Goal: Task Accomplishment & Management: Complete application form

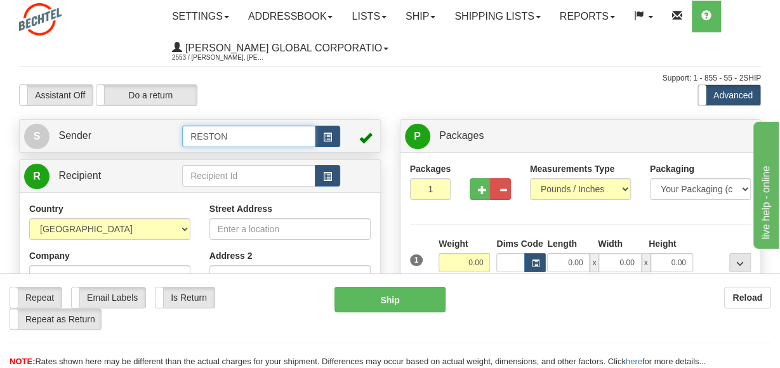
click at [252, 143] on input "RESTON" at bounding box center [248, 137] width 133 height 22
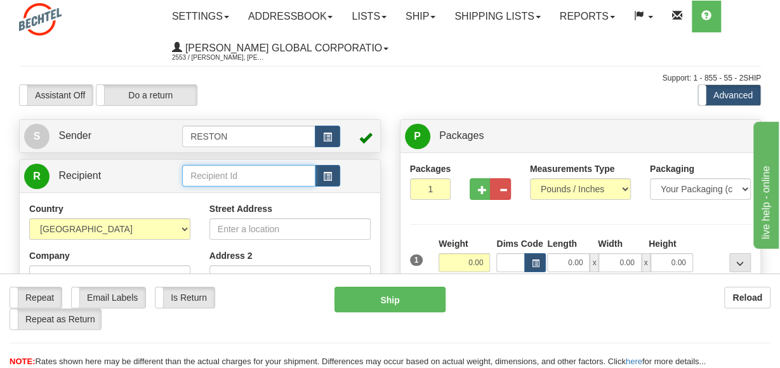
click at [227, 175] on input "text" at bounding box center [248, 176] width 133 height 22
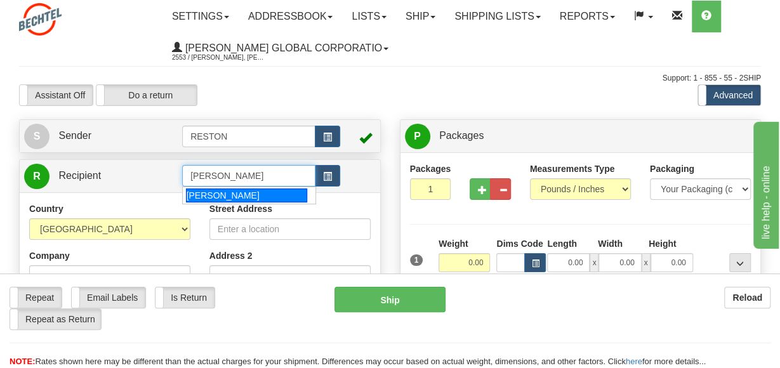
click at [221, 197] on div "[PERSON_NAME]" at bounding box center [246, 195] width 121 height 14
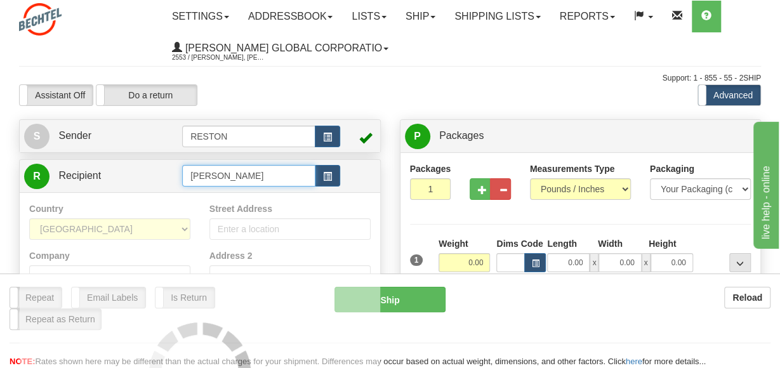
type input "[PERSON_NAME]"
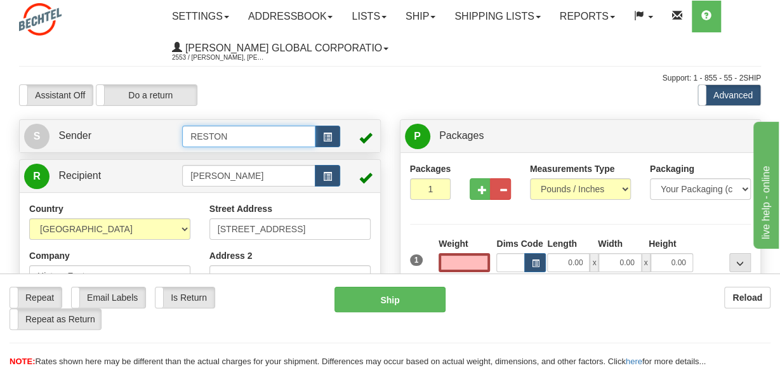
type input "0.00"
click at [252, 136] on input "RESTON" at bounding box center [248, 137] width 133 height 22
type input "R"
click at [328, 137] on span "button" at bounding box center [327, 137] width 9 height 8
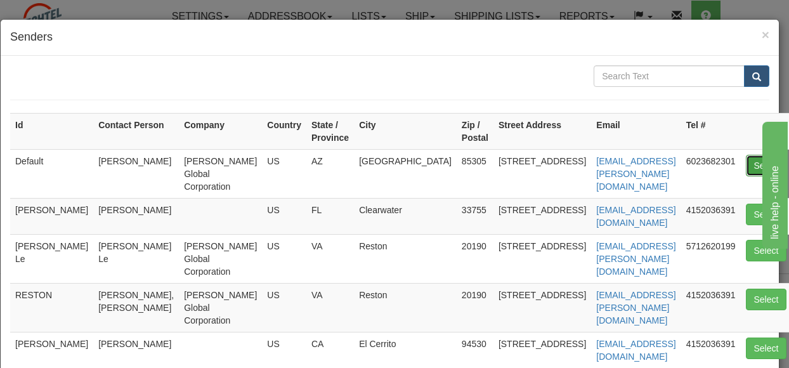
click at [746, 162] on button "Select" at bounding box center [766, 166] width 41 height 22
type input "Default"
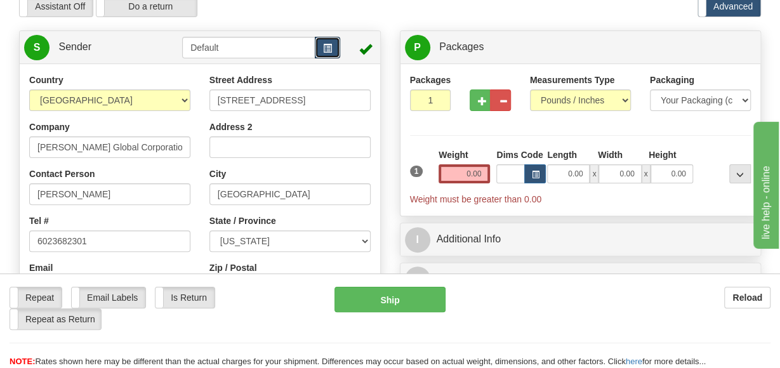
scroll to position [71, 0]
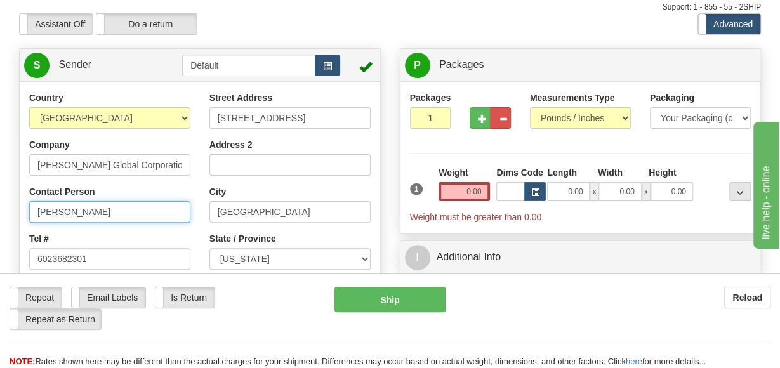
click at [95, 213] on input "[PERSON_NAME]" at bounding box center [109, 212] width 161 height 22
click at [87, 209] on input "[PERSON_NAME]" at bounding box center [109, 212] width 161 height 22
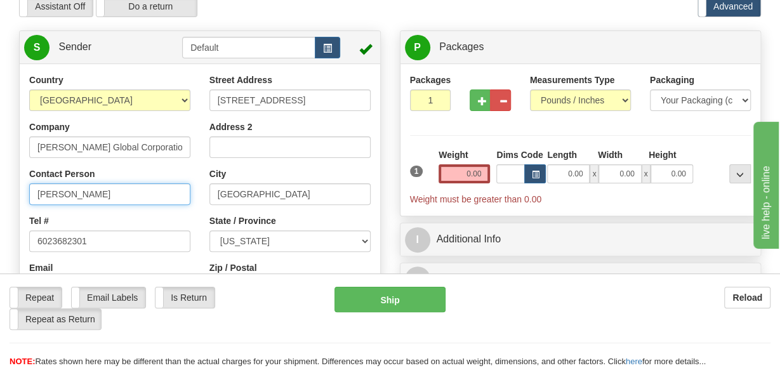
scroll to position [84, 0]
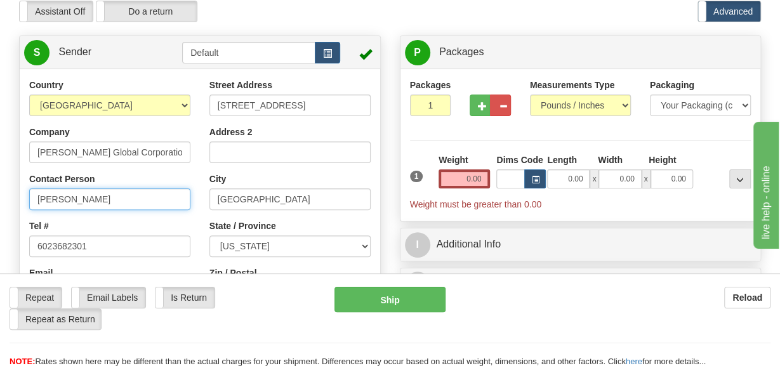
type input "[PERSON_NAME]"
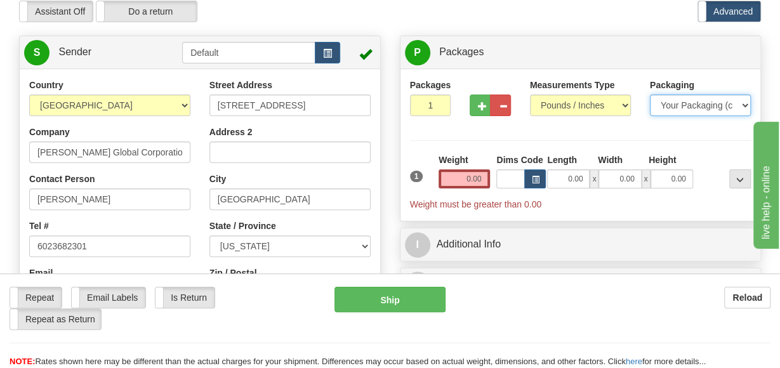
click at [743, 106] on select "Your Packaging (customer supplied) Envelope (carrier supplied) Pack (carrier su…" at bounding box center [699, 106] width 101 height 22
select select "4"
click at [649, 95] on select "Your Packaging (customer supplied) Envelope (carrier supplied) Pack (carrier su…" at bounding box center [699, 106] width 101 height 22
click at [468, 178] on input "0.00" at bounding box center [463, 178] width 51 height 19
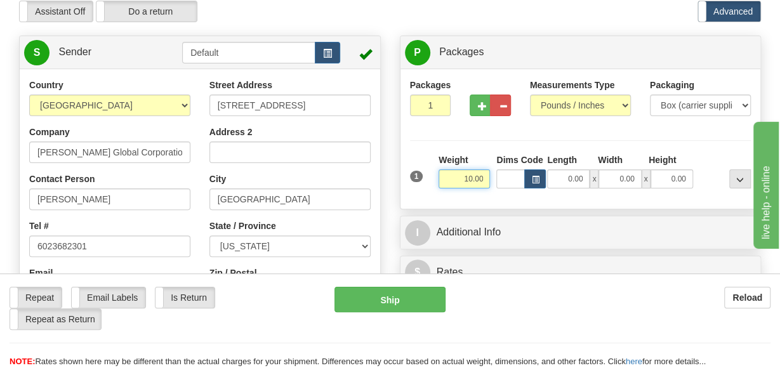
type input "10.00"
click at [591, 180] on span "x" at bounding box center [593, 178] width 9 height 19
click at [571, 180] on input "0.00" at bounding box center [568, 178] width 42 height 19
type input "17.50"
click at [622, 180] on input "0.00" at bounding box center [619, 178] width 42 height 19
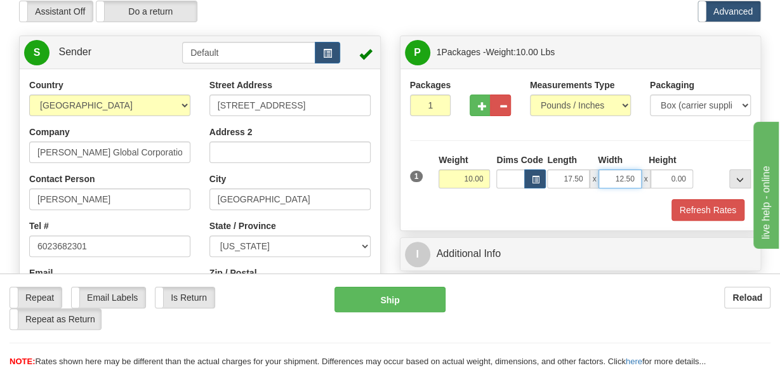
type input "12.50"
click at [674, 177] on input "0.00" at bounding box center [671, 178] width 42 height 19
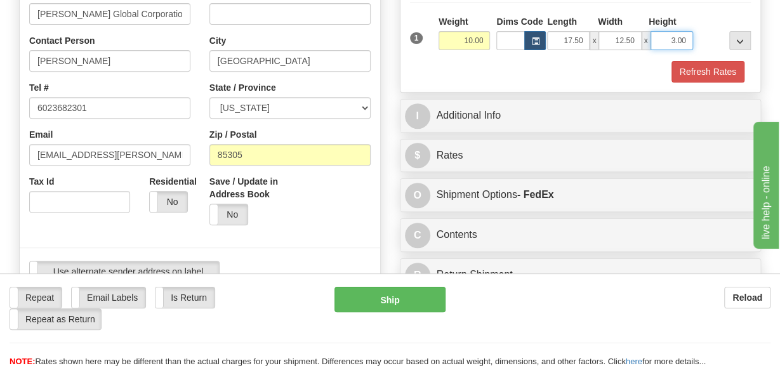
scroll to position [223, 0]
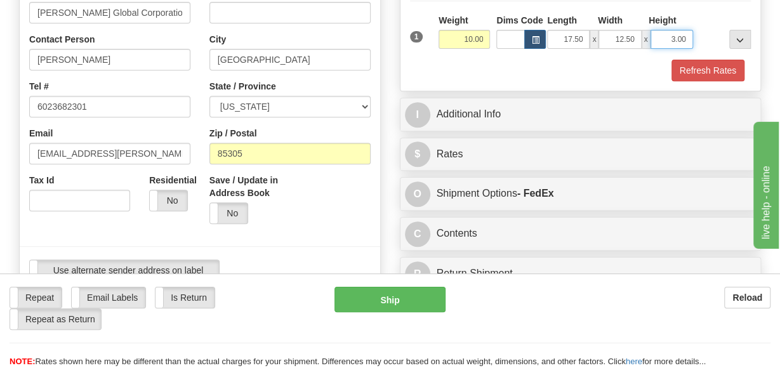
type input "3.00"
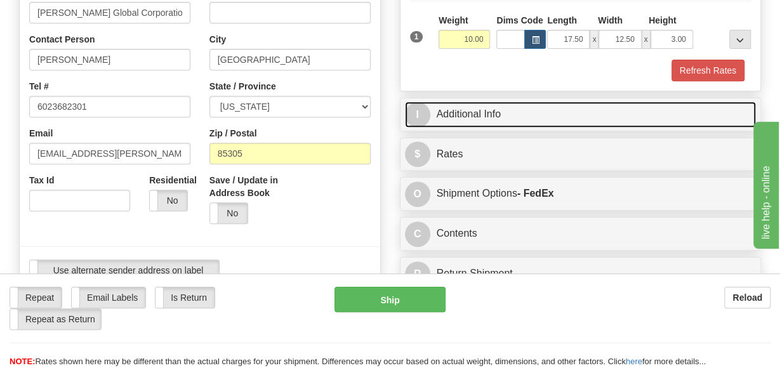
click at [530, 114] on link "I Additional Info" at bounding box center [580, 114] width 351 height 26
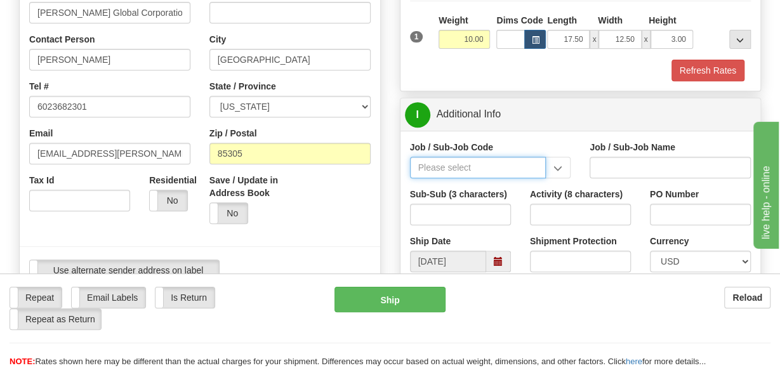
click at [458, 166] on input "Job / Sub-Job Code" at bounding box center [478, 168] width 136 height 22
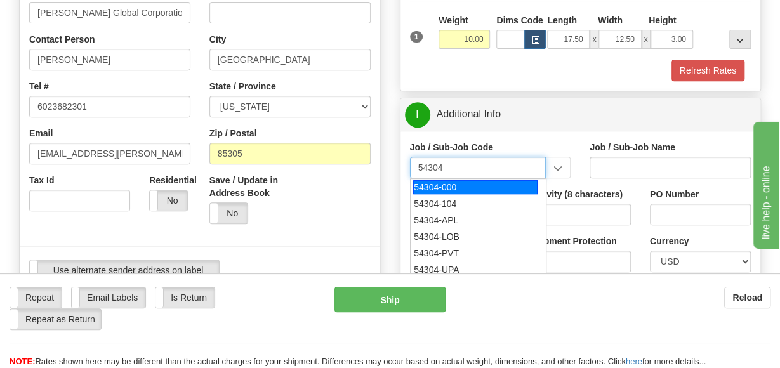
click at [426, 184] on div "54304-000" at bounding box center [475, 187] width 124 height 14
type input "54304-000"
type input "CORPORATE CITIZENSHIP - PUBLIC AFFAIRS & CONTRIBUT"
type input "54304-000"
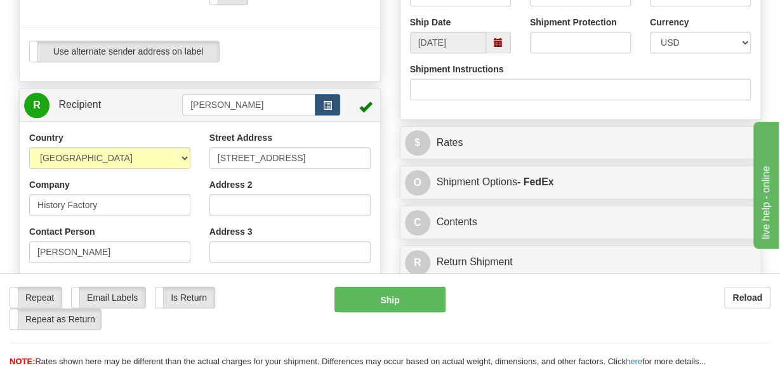
scroll to position [444, 0]
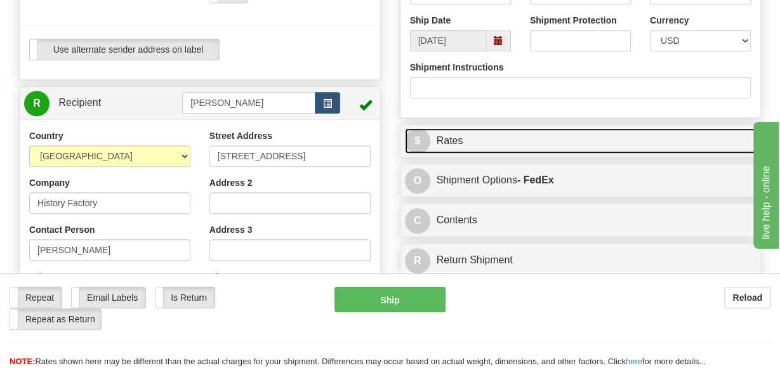
click at [455, 138] on link "$ Rates" at bounding box center [580, 141] width 351 height 26
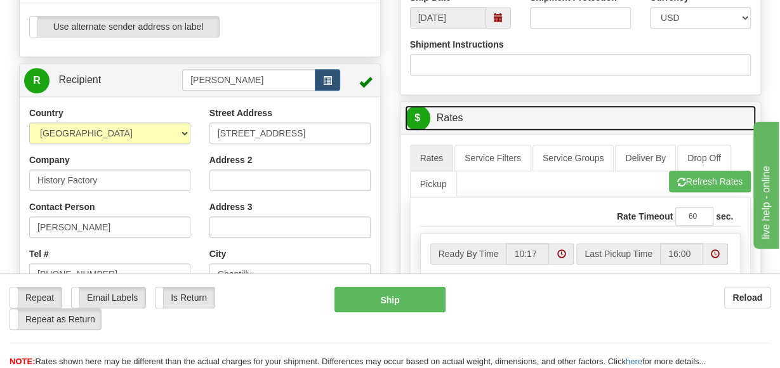
scroll to position [465, 0]
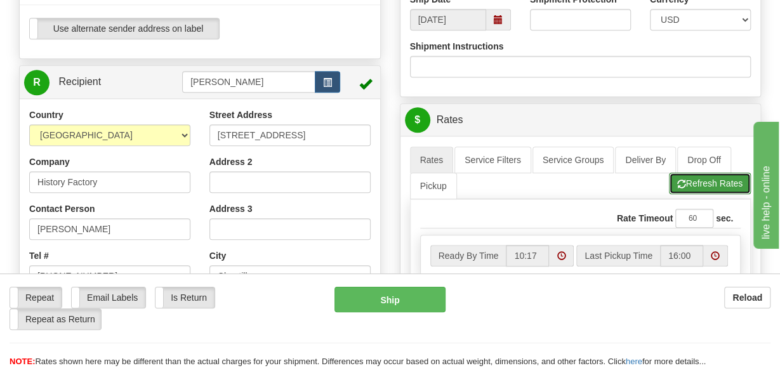
click at [701, 178] on button "Refresh Rates" at bounding box center [710, 184] width 82 height 22
click at [696, 176] on button "Refresh Rates" at bounding box center [710, 184] width 82 height 22
click at [561, 253] on span at bounding box center [560, 255] width 9 height 9
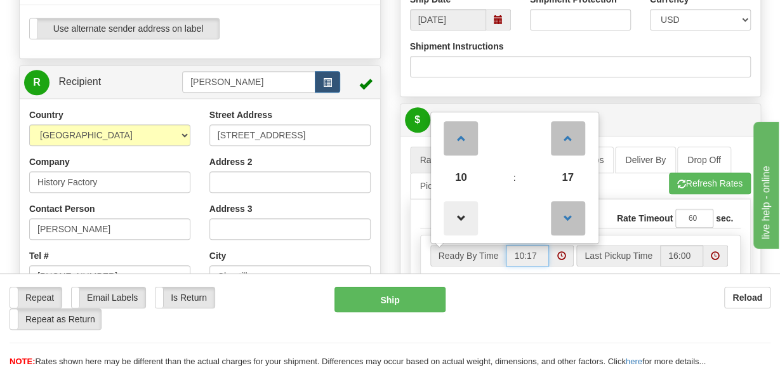
click at [464, 212] on span at bounding box center [460, 218] width 34 height 34
click at [463, 212] on span at bounding box center [460, 218] width 34 height 34
click at [459, 140] on span at bounding box center [460, 138] width 34 height 34
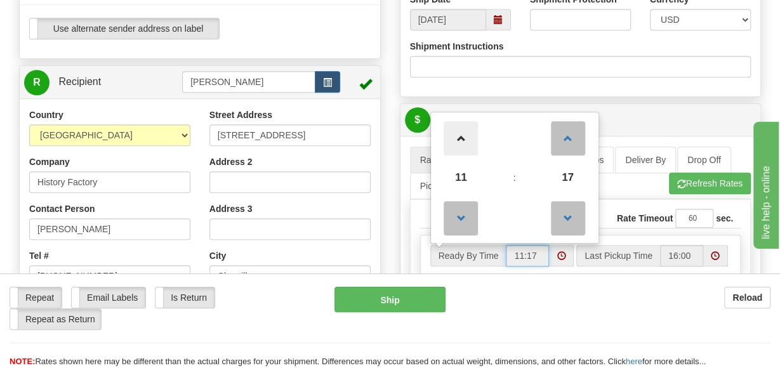
click at [459, 140] on span at bounding box center [460, 138] width 34 height 34
type input "13:17"
click at [623, 186] on ul "Rates Service Filters Service Groups Deliver By Drop Off Pickup Refresh Rates C…" at bounding box center [580, 173] width 341 height 53
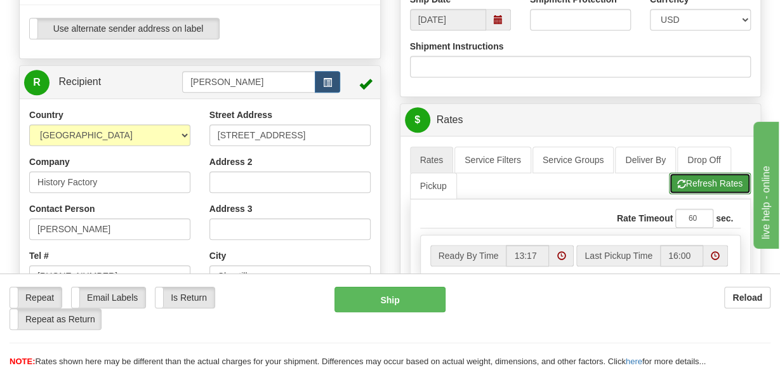
click at [705, 184] on button "Refresh Rates" at bounding box center [710, 184] width 82 height 22
click at [694, 174] on button "Refresh Rates" at bounding box center [710, 184] width 82 height 22
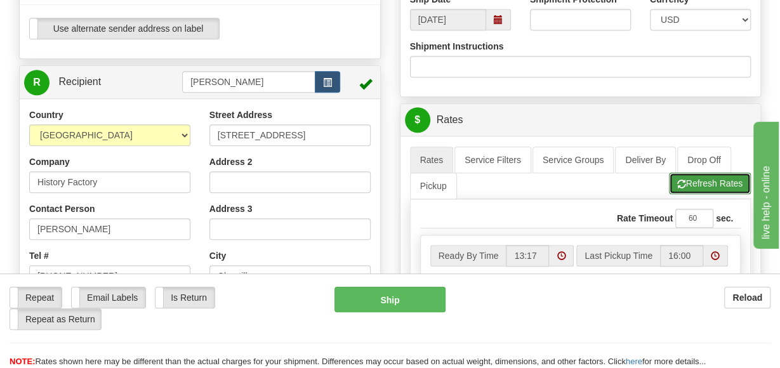
click at [693, 173] on button "Refresh Rates" at bounding box center [710, 184] width 82 height 22
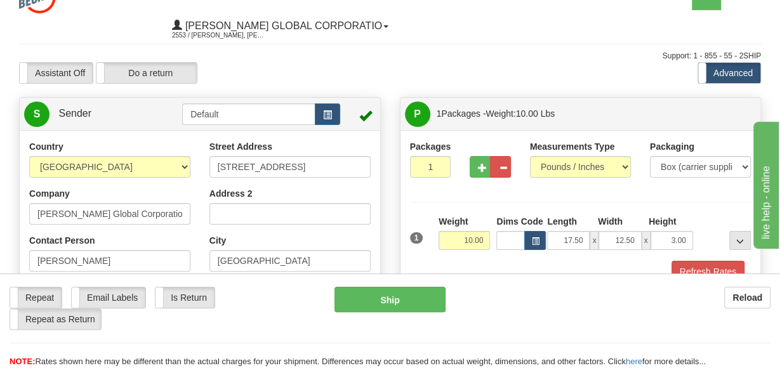
scroll to position [117, 0]
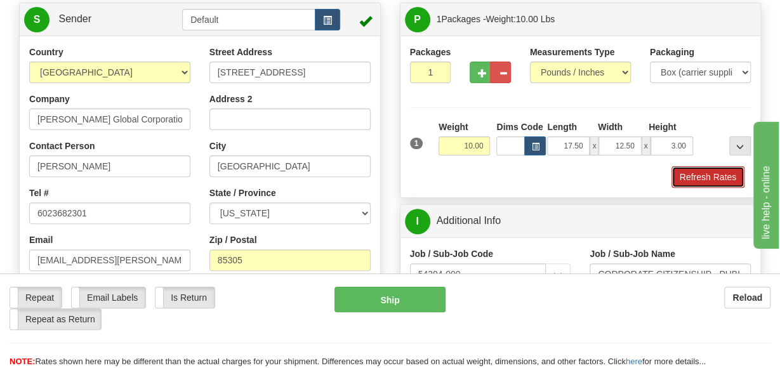
click at [707, 177] on button "Refresh Rates" at bounding box center [707, 177] width 73 height 22
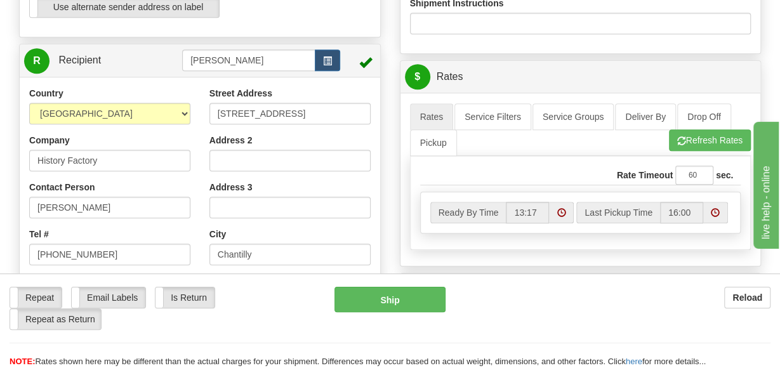
scroll to position [500, 0]
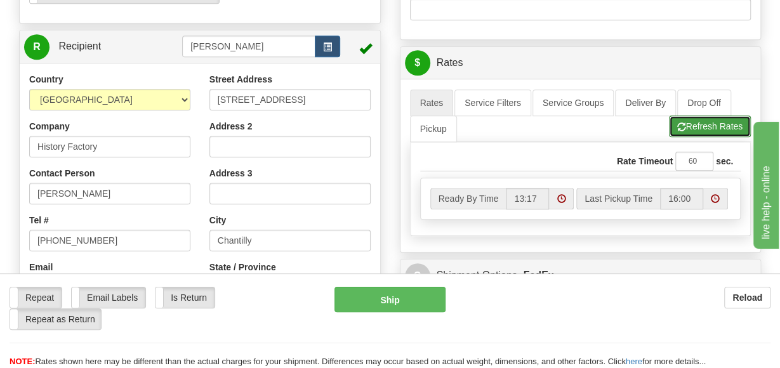
click at [696, 124] on button "Refresh Rates" at bounding box center [710, 126] width 82 height 22
click at [689, 128] on button "Refresh Rates" at bounding box center [710, 126] width 82 height 22
click at [689, 127] on button "Refresh Rates" at bounding box center [710, 126] width 82 height 22
click at [689, 126] on button "Refresh Rates" at bounding box center [710, 126] width 82 height 22
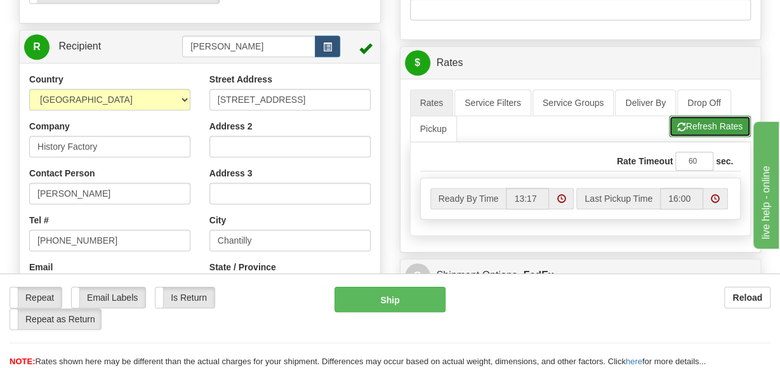
click at [690, 124] on button "Refresh Rates" at bounding box center [710, 126] width 82 height 22
click at [690, 122] on button "Refresh Rates" at bounding box center [710, 126] width 82 height 22
click at [690, 121] on button "Refresh Rates" at bounding box center [710, 126] width 82 height 22
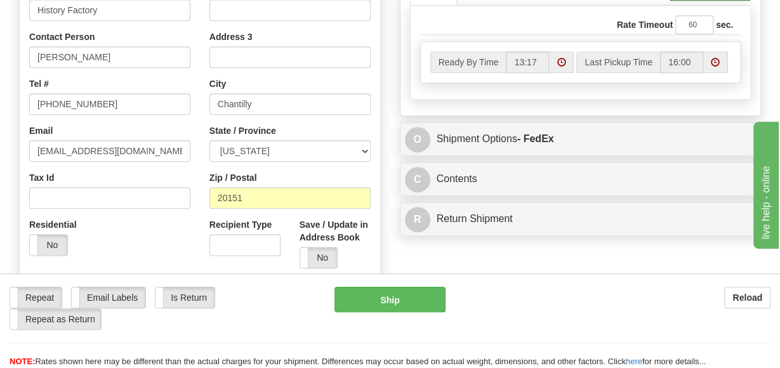
scroll to position [654, 0]
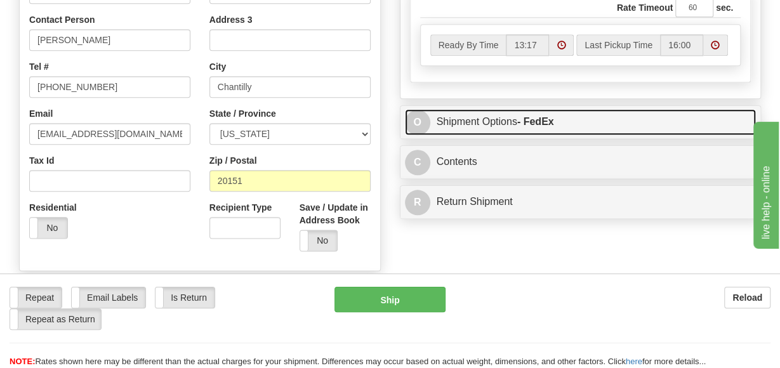
click at [462, 120] on link "O Shipment Options - FedEx" at bounding box center [580, 122] width 351 height 26
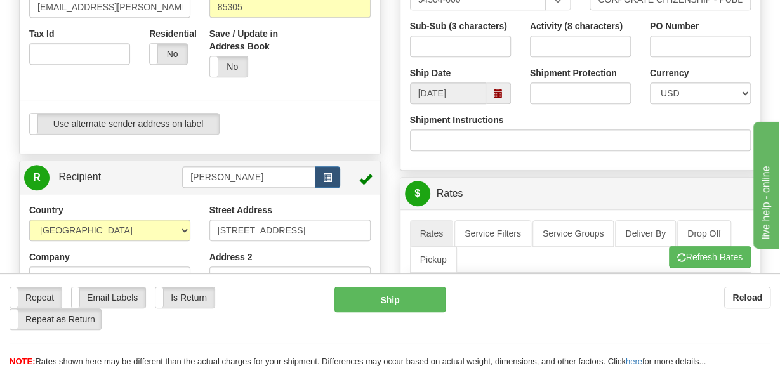
scroll to position [365, 0]
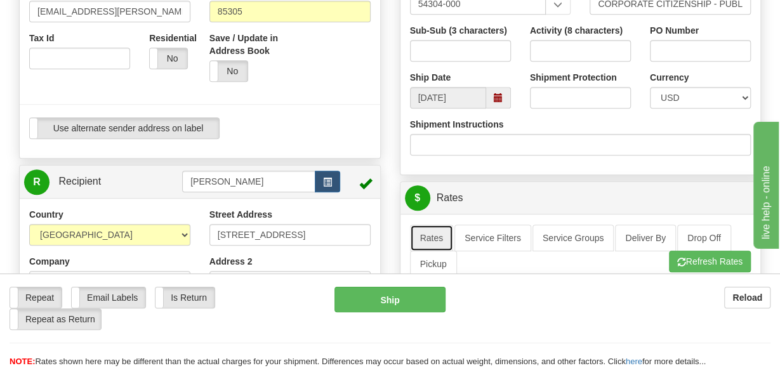
click at [426, 232] on link "Rates" at bounding box center [432, 238] width 44 height 27
click at [426, 230] on link "Rates" at bounding box center [432, 238] width 44 height 27
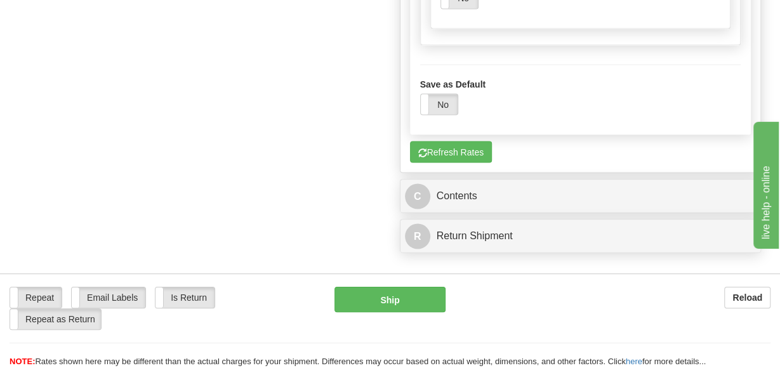
scroll to position [1151, 0]
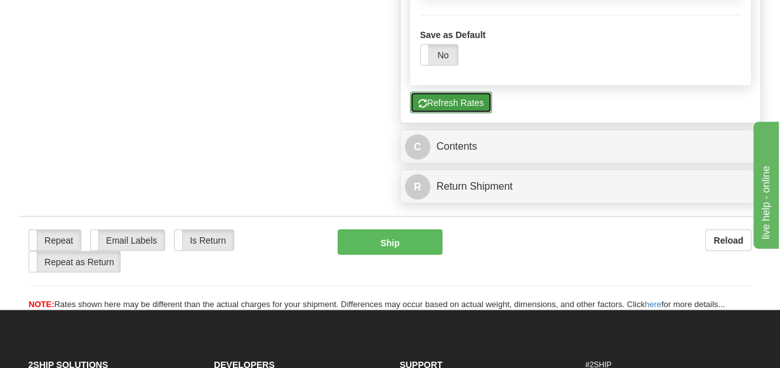
click at [445, 91] on button "Refresh Rates" at bounding box center [451, 102] width 82 height 22
click at [460, 95] on button "Refresh Rates" at bounding box center [451, 102] width 82 height 22
click at [460, 94] on button "Refresh Rates" at bounding box center [451, 102] width 82 height 22
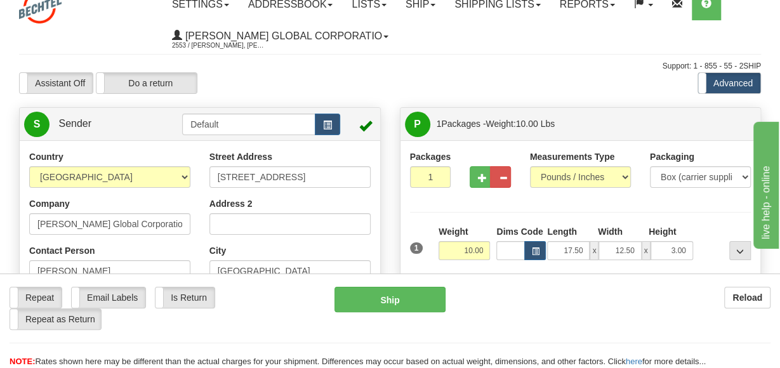
scroll to position [0, 0]
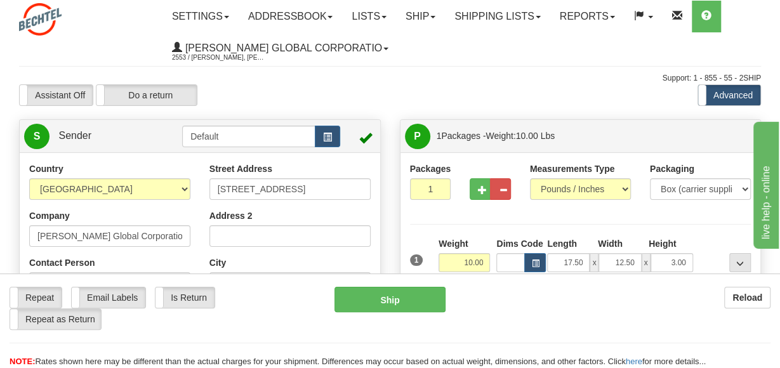
click at [471, 263] on input "10.00" at bounding box center [463, 262] width 51 height 19
type input "9.00"
click at [745, 297] on b "Reload" at bounding box center [747, 297] width 30 height 10
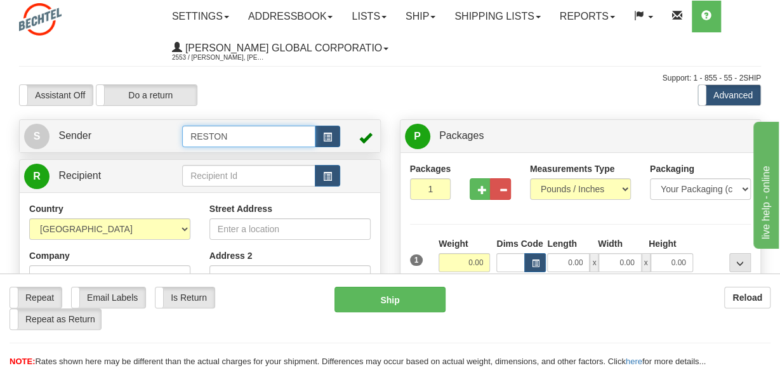
click at [258, 133] on input "RESTON" at bounding box center [248, 137] width 133 height 22
click at [240, 134] on input "RESTON" at bounding box center [248, 137] width 133 height 22
drag, startPoint x: 240, startPoint y: 134, endPoint x: 107, endPoint y: 122, distance: 133.7
click at [108, 126] on tr "S Sender RESTON" at bounding box center [199, 136] width 351 height 26
click button "Delete" at bounding box center [0, 0] width 0 height 0
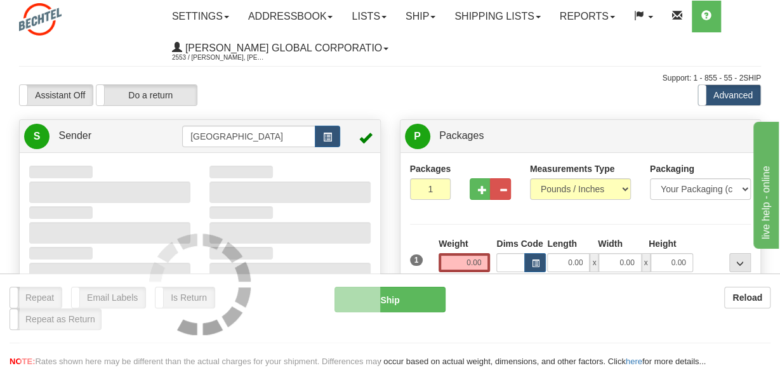
scroll to position [12, 0]
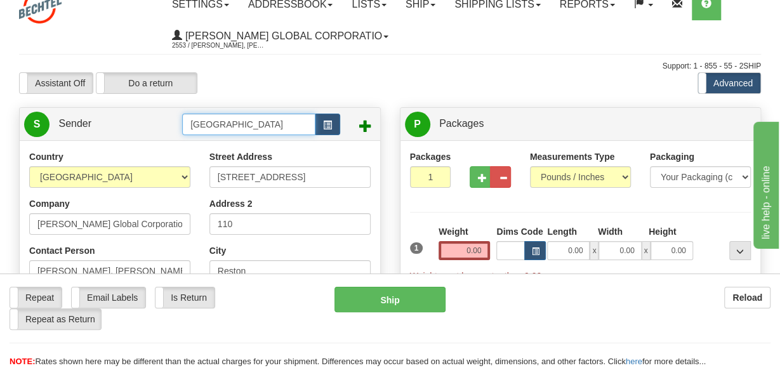
drag, startPoint x: 259, startPoint y: 125, endPoint x: 11, endPoint y: 102, distance: 248.4
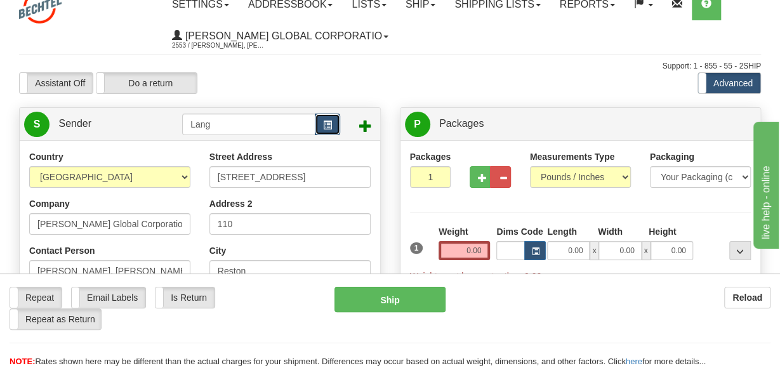
click at [334, 124] on button "button" at bounding box center [327, 125] width 25 height 22
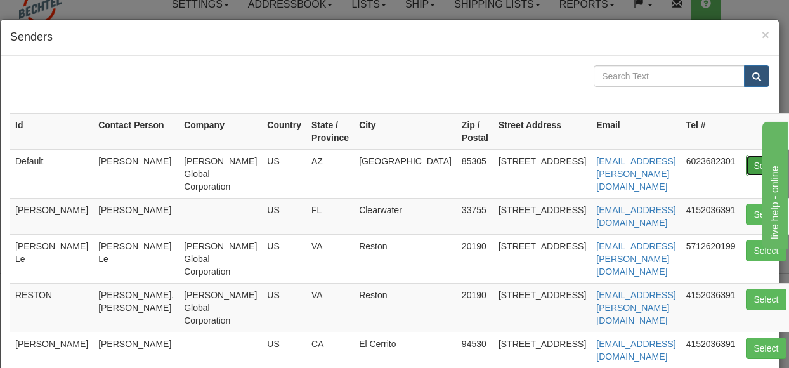
click at [746, 159] on button "Select" at bounding box center [766, 166] width 41 height 22
type input "Default"
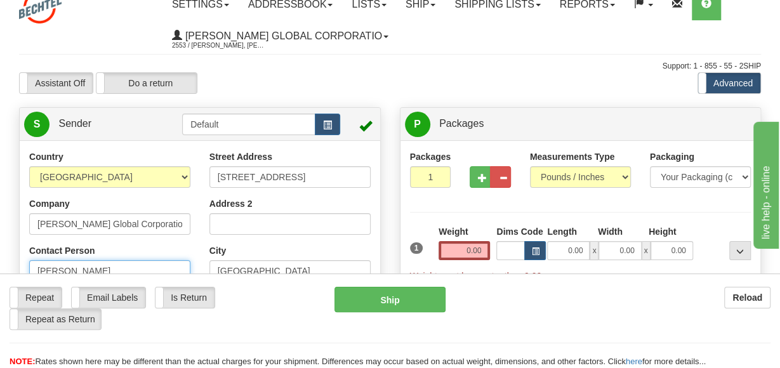
click at [72, 266] on input "[PERSON_NAME]" at bounding box center [109, 271] width 161 height 22
type input "[PERSON_NAME]"
click at [277, 313] on div "Repeat Repeat Email Labels Email Labels Edit Is Return Is Return Repeat as Retu…" at bounding box center [163, 308] width 306 height 43
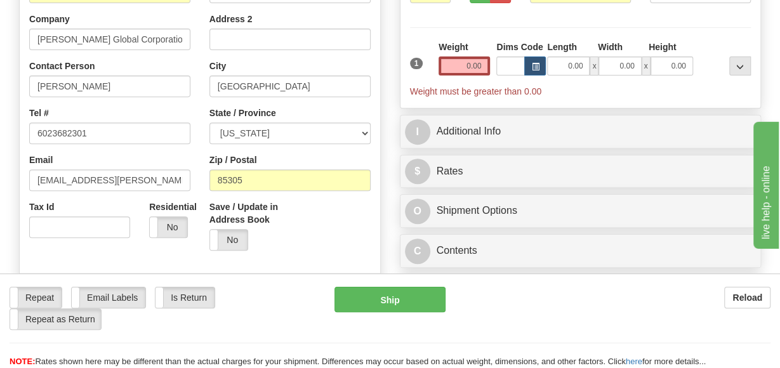
scroll to position [211, 0]
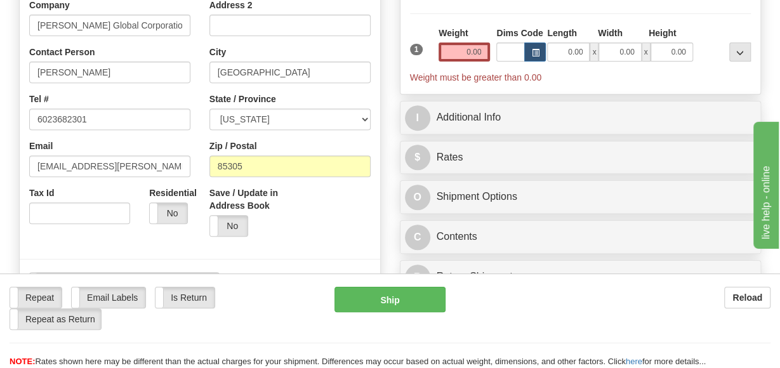
drag, startPoint x: 317, startPoint y: 230, endPoint x: 276, endPoint y: 218, distance: 43.1
click at [317, 230] on div "Save / Update in Address Book Yes No" at bounding box center [290, 216] width 180 height 60
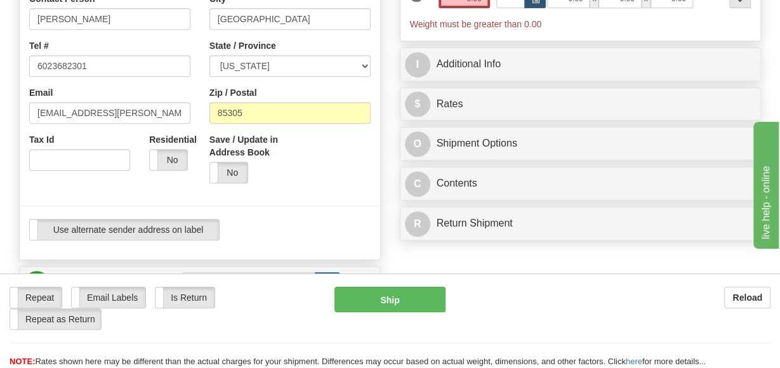
scroll to position [276, 0]
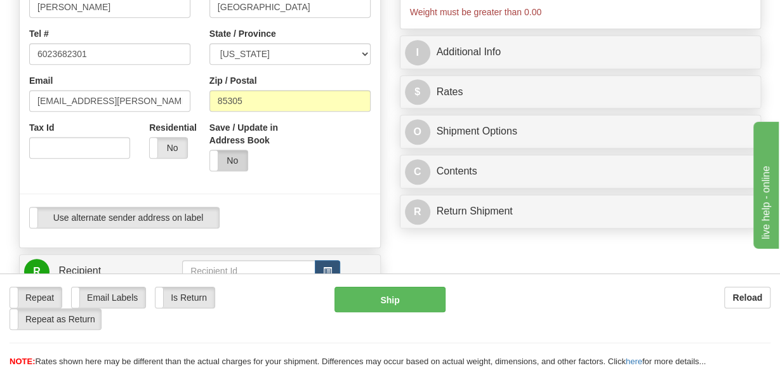
click at [228, 157] on label "No" at bounding box center [228, 160] width 37 height 20
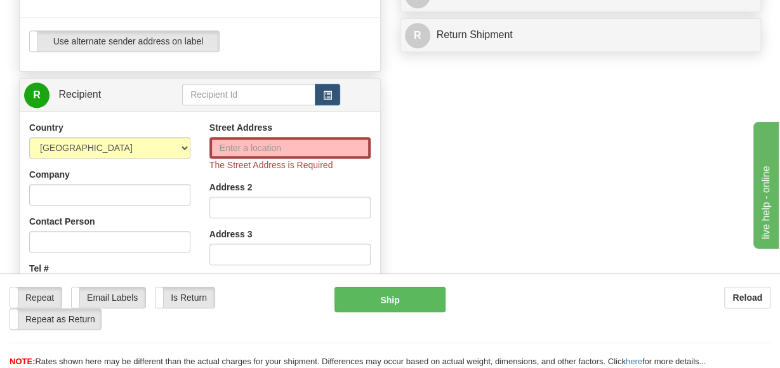
scroll to position [460, 0]
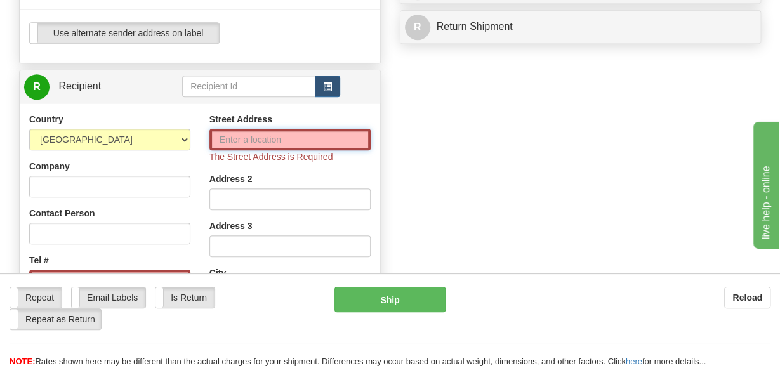
click at [248, 136] on input "Street Address" at bounding box center [289, 140] width 161 height 22
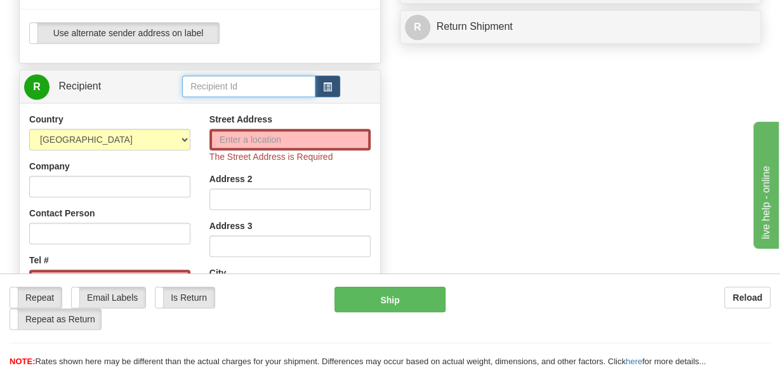
click at [223, 79] on input "text" at bounding box center [248, 86] width 133 height 22
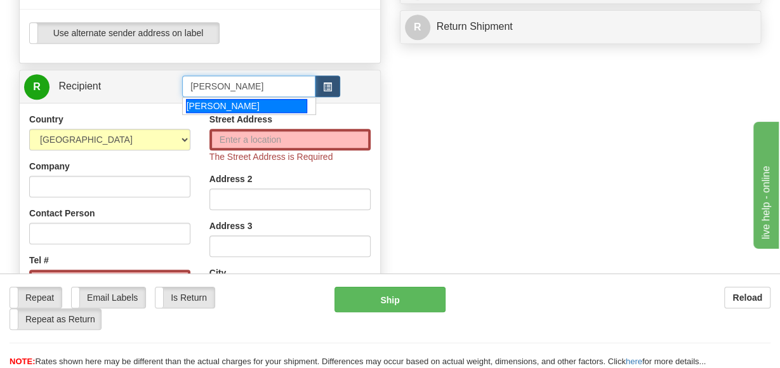
click at [226, 100] on div "[PERSON_NAME]" at bounding box center [246, 106] width 121 height 14
type input "[PERSON_NAME]"
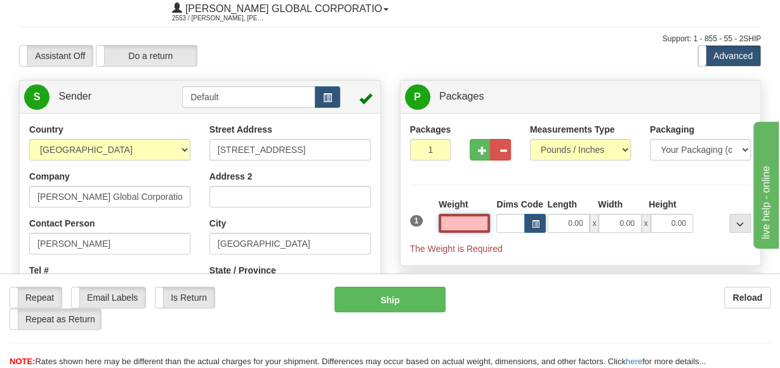
scroll to position [20, 0]
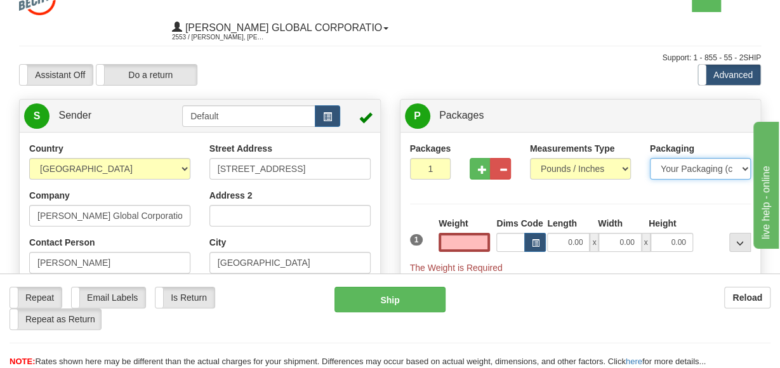
type input "0.00"
click at [745, 166] on select "Your Packaging (customer supplied) Envelope (carrier supplied) Pack (carrier su…" at bounding box center [699, 169] width 101 height 22
select select "4"
click at [649, 158] on select "Your Packaging (customer supplied) Envelope (carrier supplied) Pack (carrier su…" at bounding box center [699, 169] width 101 height 22
click at [469, 242] on input "0.00" at bounding box center [463, 242] width 51 height 19
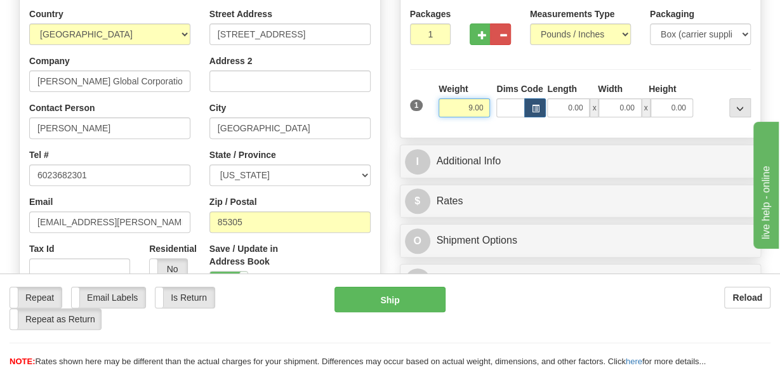
scroll to position [230, 0]
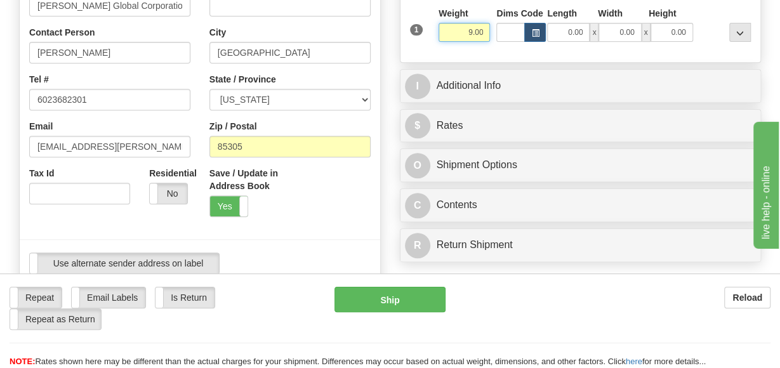
type input "9.00"
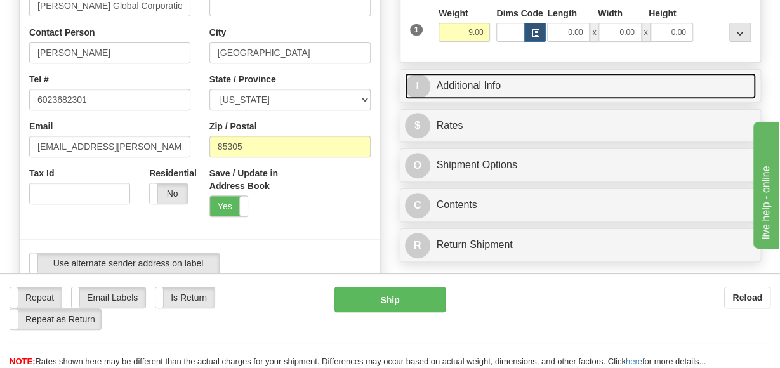
click at [477, 79] on link "I Additional Info" at bounding box center [580, 86] width 351 height 26
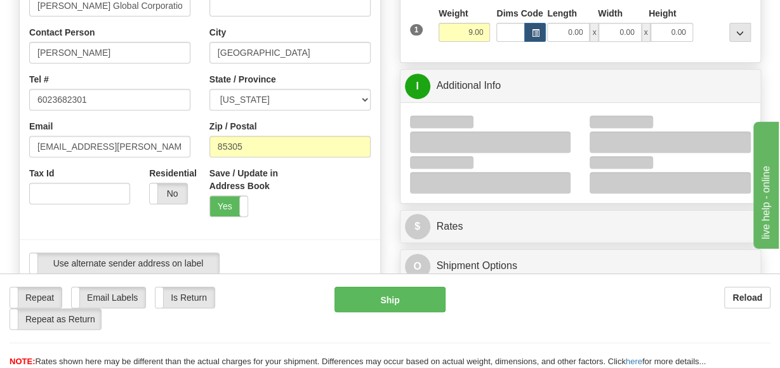
click at [530, 115] on div at bounding box center [490, 132] width 180 height 41
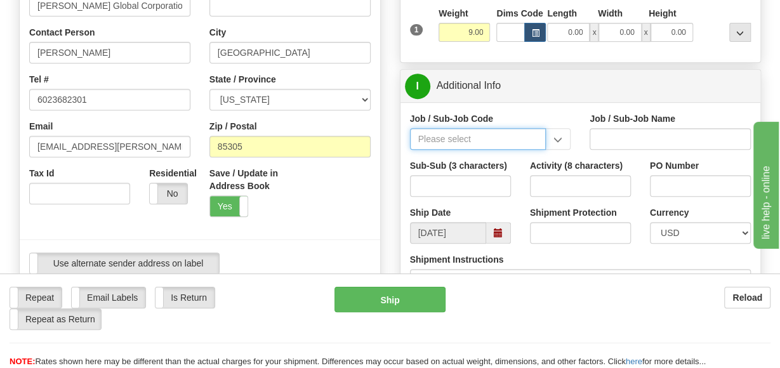
click at [482, 140] on input "Job / Sub-Job Code" at bounding box center [478, 139] width 136 height 22
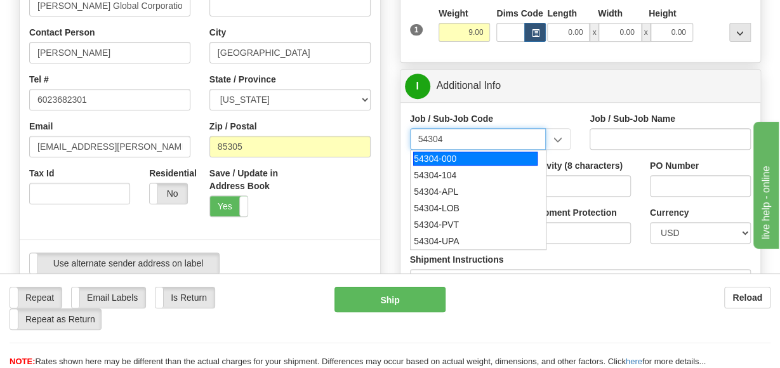
click at [451, 158] on div "54304-000" at bounding box center [475, 159] width 124 height 14
type input "54304-000"
type input "CORPORATE CITIZENSHIP - PUBLIC AFFAIRS & CONTRIBUT"
type input "54304-000"
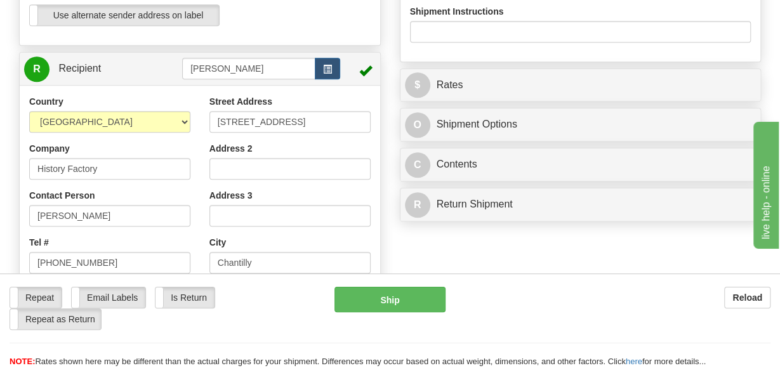
scroll to position [468, 0]
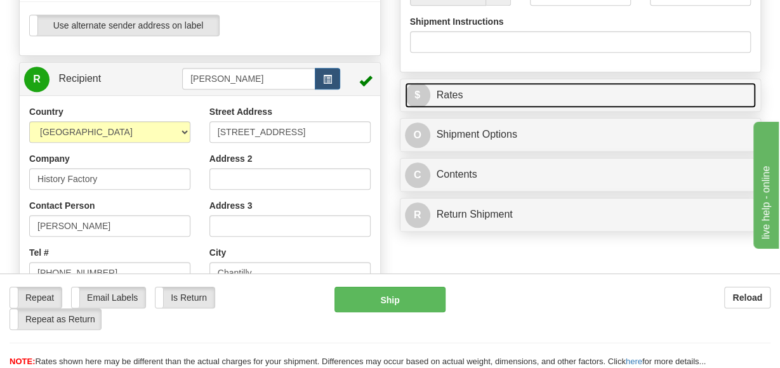
click at [537, 96] on link "$ Rates" at bounding box center [580, 95] width 351 height 26
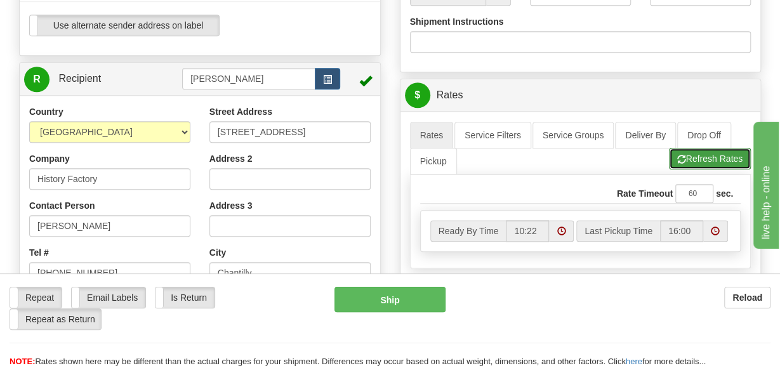
click at [695, 149] on button "Refresh Rates" at bounding box center [710, 159] width 82 height 22
click at [698, 154] on button "Refresh Rates" at bounding box center [710, 159] width 82 height 22
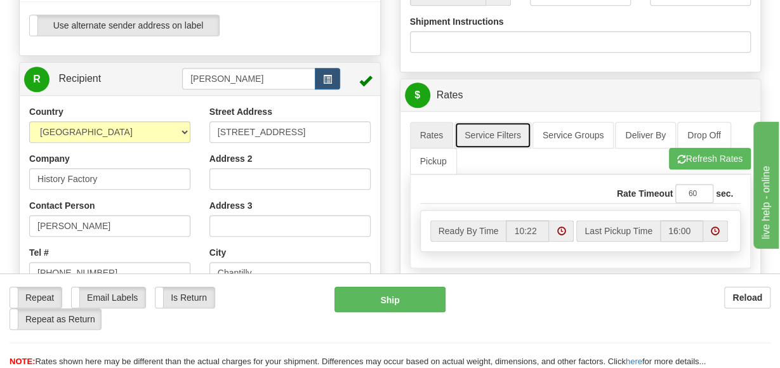
click at [478, 127] on link "Service Filters" at bounding box center [492, 135] width 77 height 27
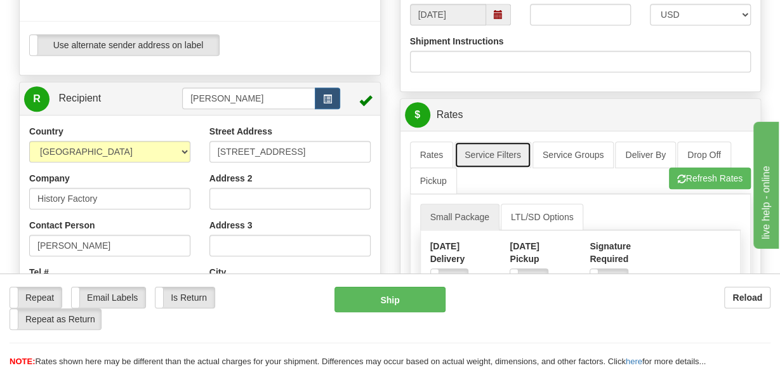
scroll to position [436, 0]
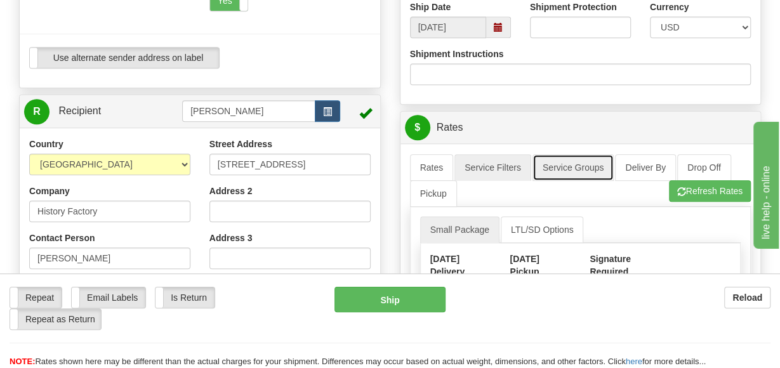
click at [565, 167] on link "Service Groups" at bounding box center [572, 167] width 81 height 27
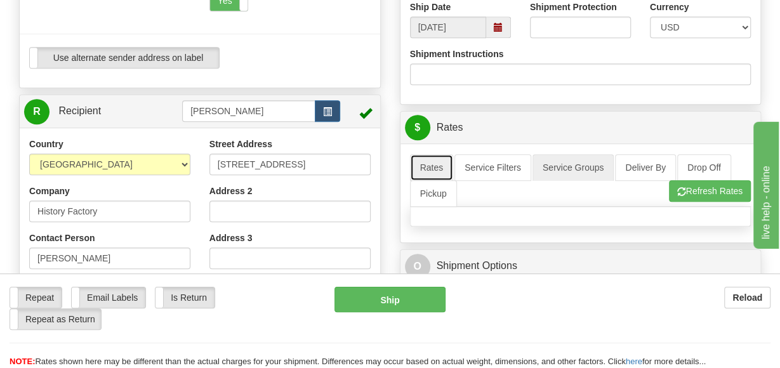
click at [433, 162] on link "Rates" at bounding box center [432, 167] width 44 height 27
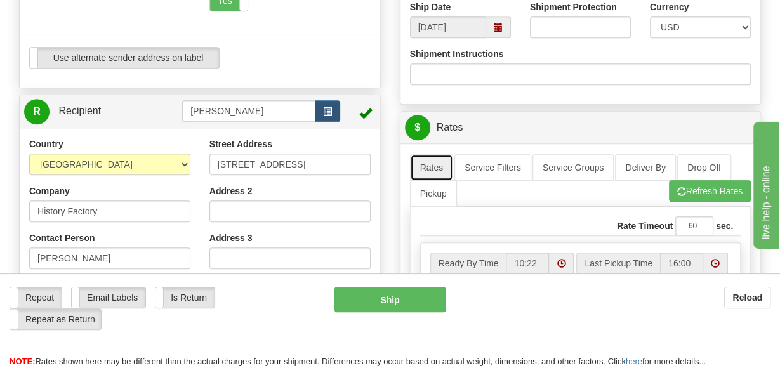
click at [433, 162] on link "Rates" at bounding box center [432, 167] width 44 height 27
click at [435, 162] on link "Rates" at bounding box center [432, 167] width 44 height 27
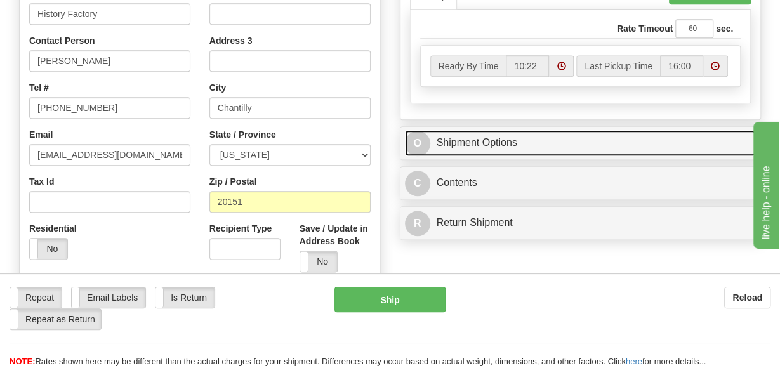
click at [459, 134] on link "O Shipment Options" at bounding box center [580, 143] width 351 height 26
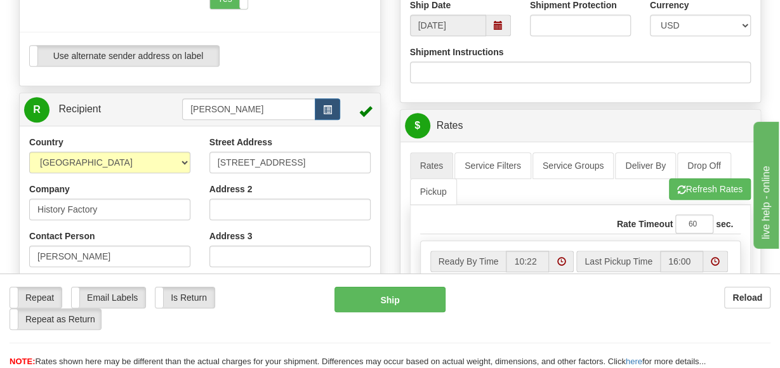
scroll to position [421, 0]
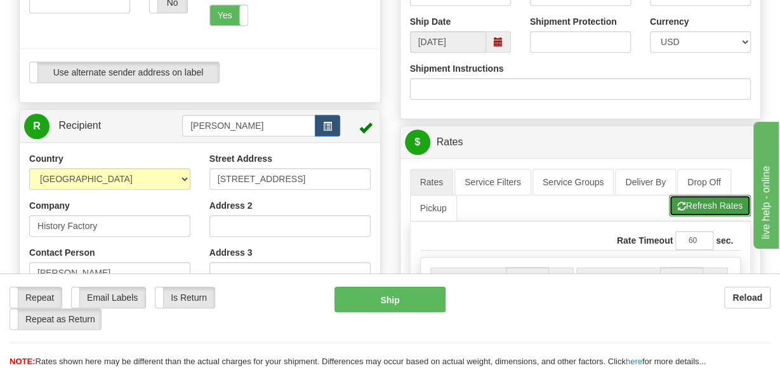
click at [686, 204] on button "Refresh Rates" at bounding box center [710, 206] width 82 height 22
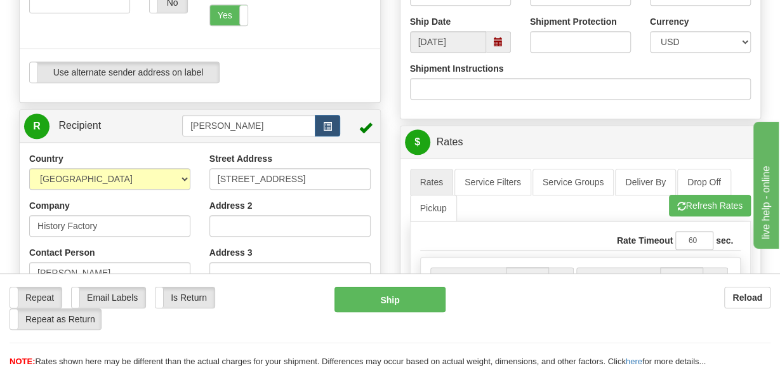
click at [552, 38] on input "Shipment Protection" at bounding box center [580, 42] width 101 height 22
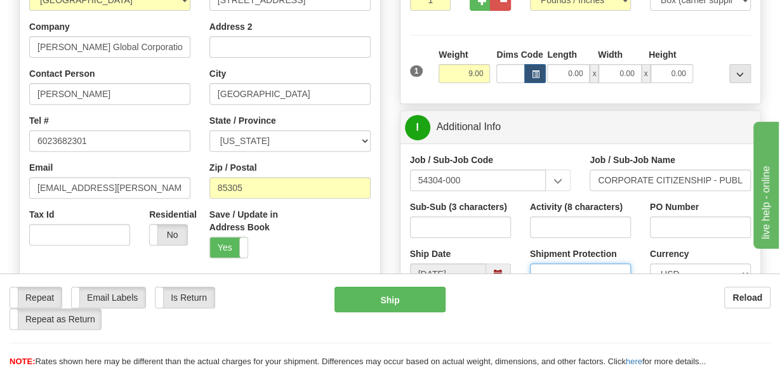
scroll to position [161, 0]
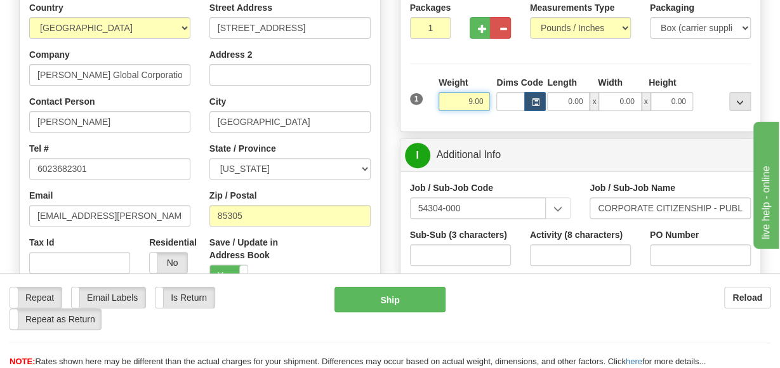
click at [473, 101] on input "9.00" at bounding box center [463, 101] width 51 height 19
type input "8.00"
click at [699, 73] on div "Packages 1 1 Measurements Type" at bounding box center [580, 61] width 341 height 121
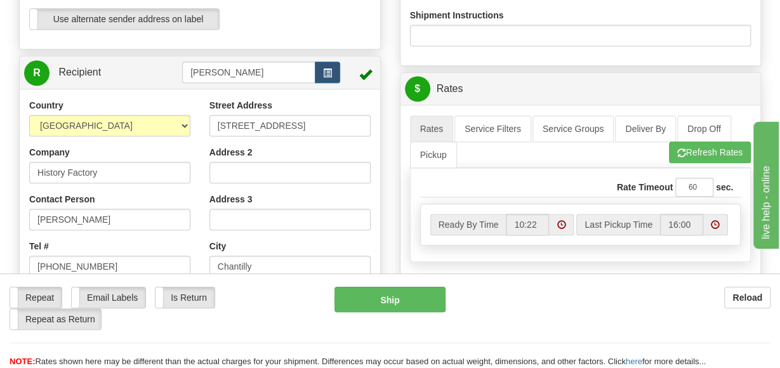
scroll to position [480, 0]
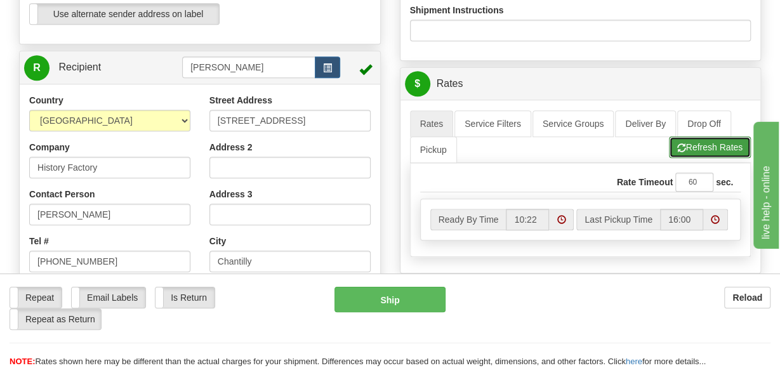
click at [711, 143] on button "Refresh Rates" at bounding box center [710, 147] width 82 height 22
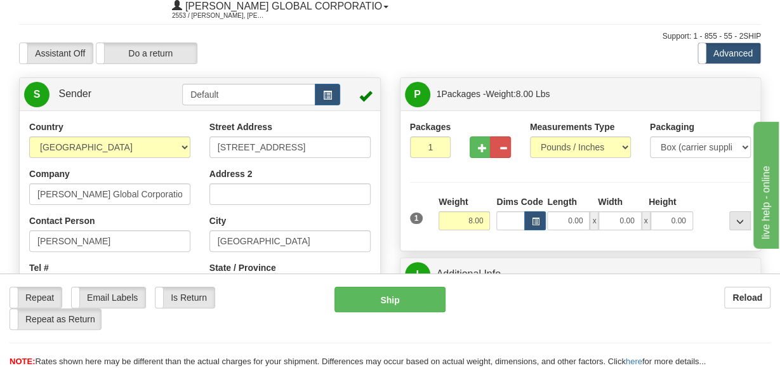
scroll to position [80, 0]
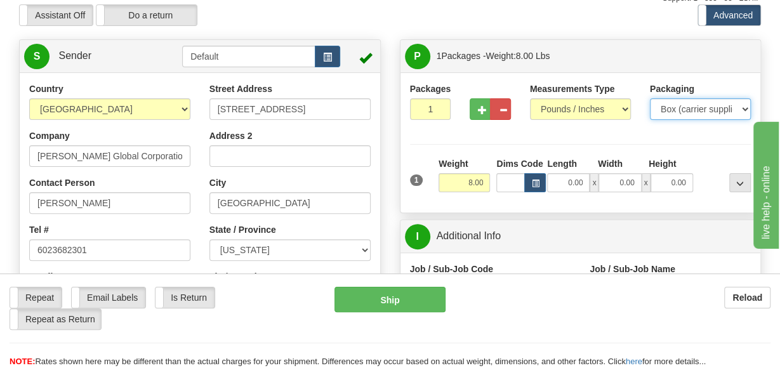
click at [745, 108] on select "Your Packaging (customer supplied) Envelope (carrier supplied) Pack (carrier su…" at bounding box center [699, 109] width 101 height 22
click at [649, 98] on select "Your Packaging (customer supplied) Envelope (carrier supplied) Pack (carrier su…" at bounding box center [699, 109] width 101 height 22
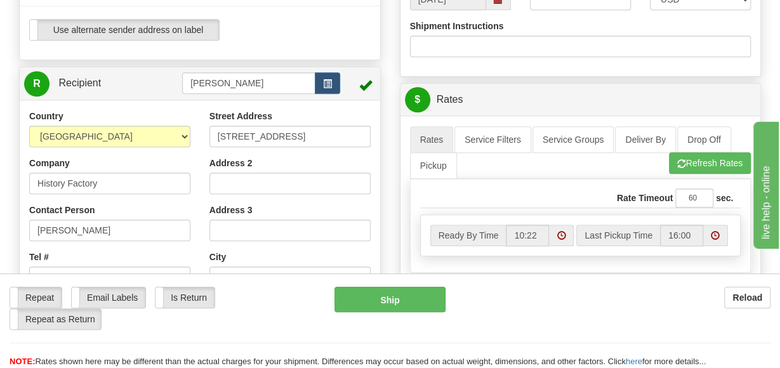
scroll to position [481, 0]
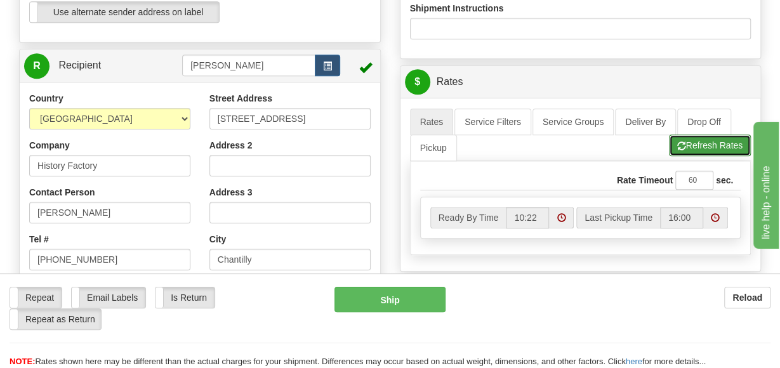
click at [710, 140] on button "Refresh Rates" at bounding box center [710, 145] width 82 height 22
click at [710, 139] on button "Refresh Rates" at bounding box center [710, 145] width 82 height 22
click at [710, 136] on button "Refresh Rates" at bounding box center [710, 145] width 82 height 22
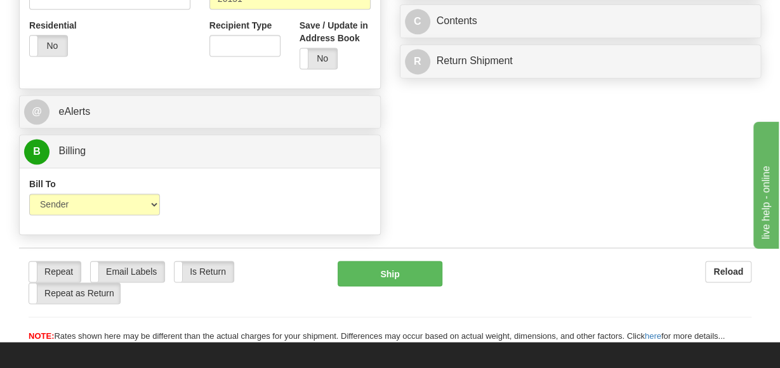
scroll to position [838, 0]
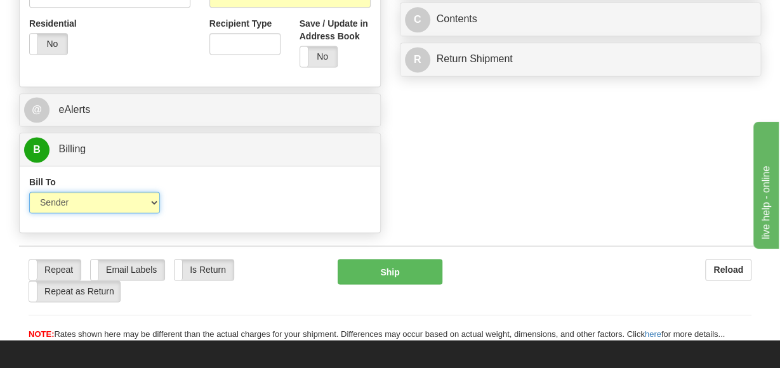
click at [155, 199] on select "Sender Recipient Third Party Collect" at bounding box center [94, 203] width 131 height 22
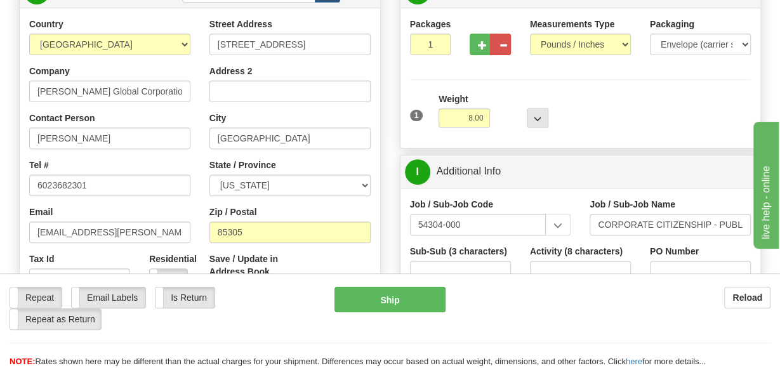
scroll to position [0, 0]
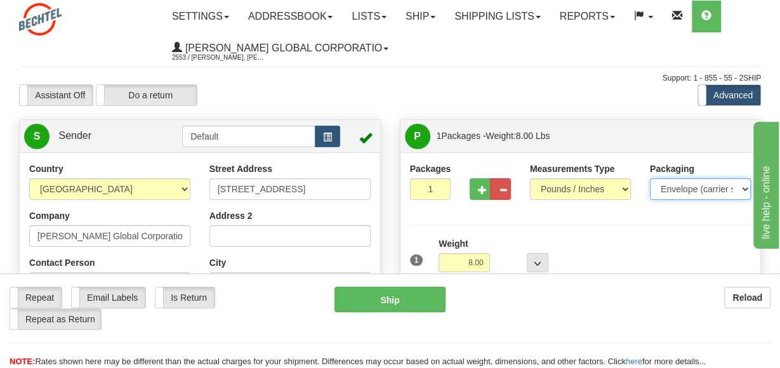
click at [743, 190] on select "Your Packaging (customer supplied) Envelope (carrier supplied) Pack (carrier su…" at bounding box center [699, 189] width 101 height 22
select select "3"
click at [649, 178] on select "Your Packaging (customer supplied) Envelope (carrier supplied) Pack (carrier su…" at bounding box center [699, 189] width 101 height 22
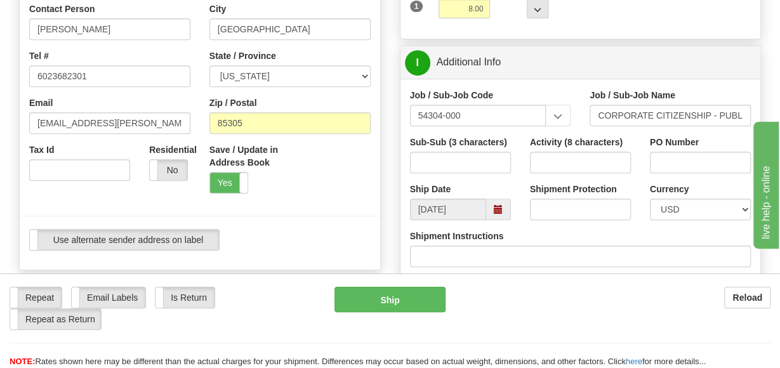
scroll to position [275, 0]
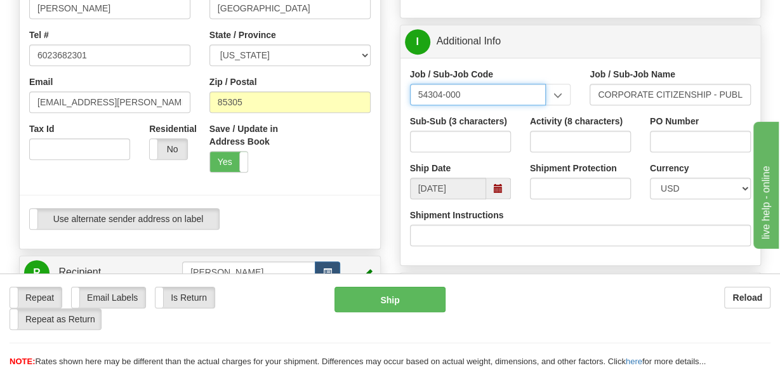
click at [483, 95] on input "54304-000" at bounding box center [478, 95] width 136 height 22
click at [479, 93] on input "54304-000" at bounding box center [478, 95] width 136 height 22
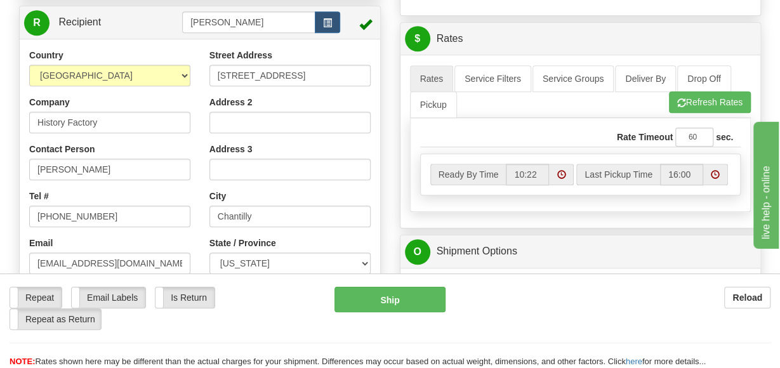
scroll to position [533, 0]
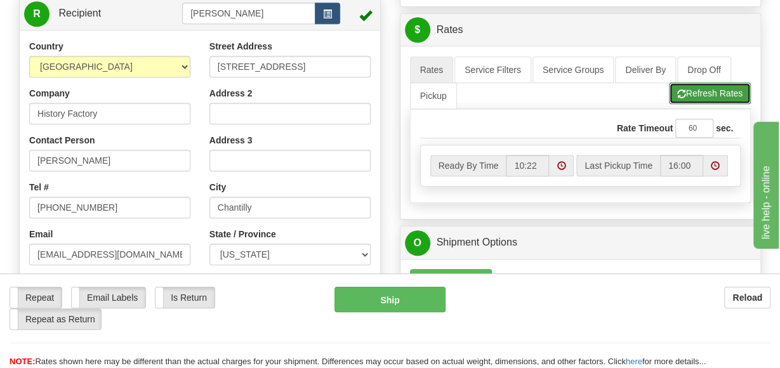
click at [709, 91] on button "Refresh Rates" at bounding box center [710, 93] width 82 height 22
click at [700, 124] on input "61" at bounding box center [694, 128] width 38 height 19
type input "60"
click at [700, 127] on input "60" at bounding box center [694, 128] width 38 height 19
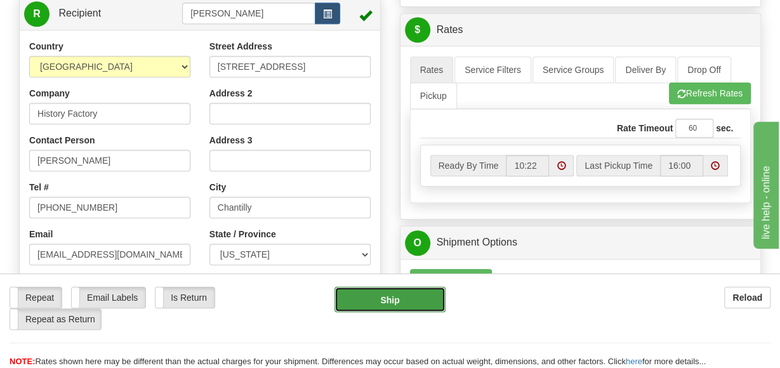
drag, startPoint x: 391, startPoint y: 299, endPoint x: 416, endPoint y: 295, distance: 25.7
click at [393, 297] on button "Ship" at bounding box center [389, 299] width 111 height 25
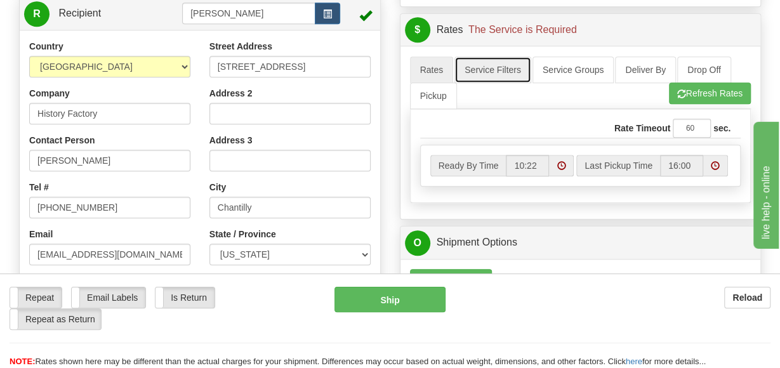
click at [487, 63] on link "Service Filters" at bounding box center [492, 69] width 77 height 27
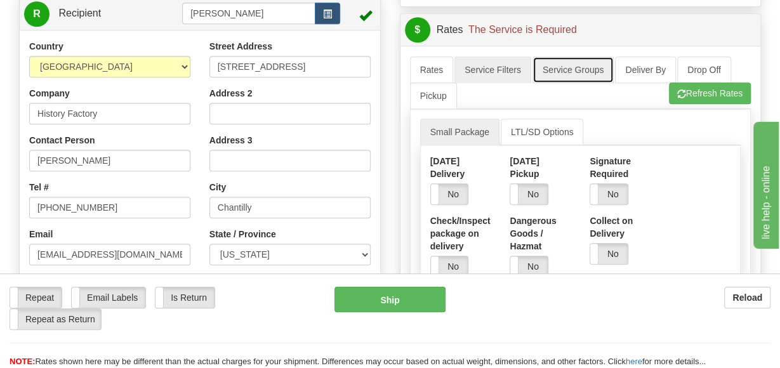
click at [573, 68] on link "Service Groups" at bounding box center [572, 69] width 81 height 27
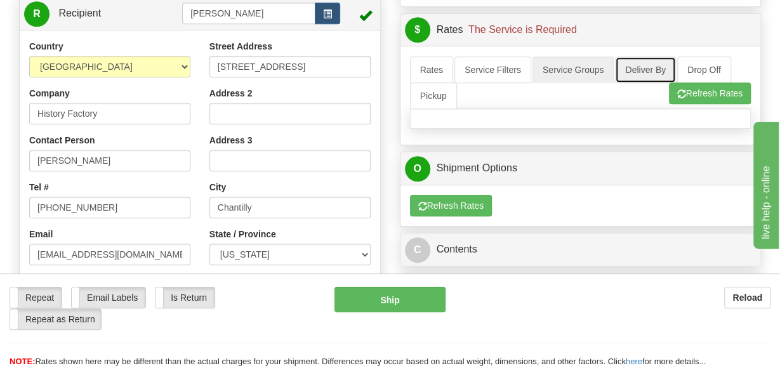
click at [641, 70] on link "Deliver By" at bounding box center [645, 69] width 61 height 27
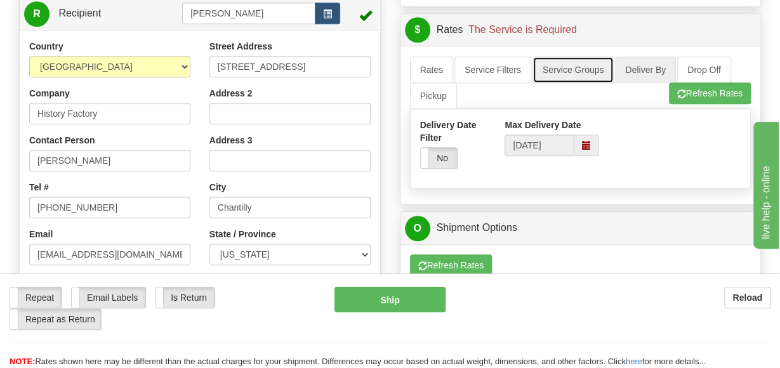
click at [575, 67] on link "Service Groups" at bounding box center [572, 69] width 81 height 27
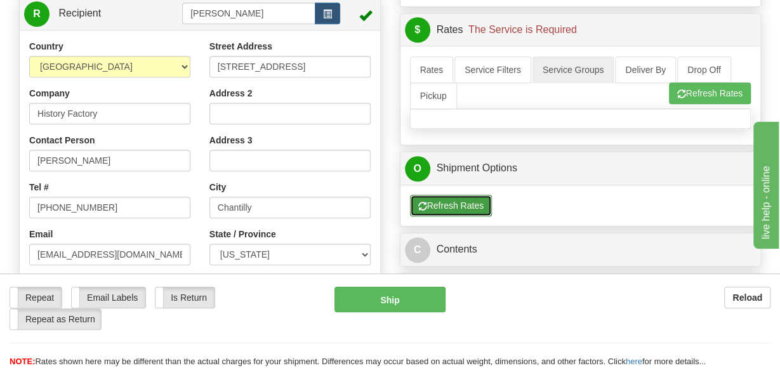
click at [458, 200] on button "Refresh Rates" at bounding box center [451, 206] width 82 height 22
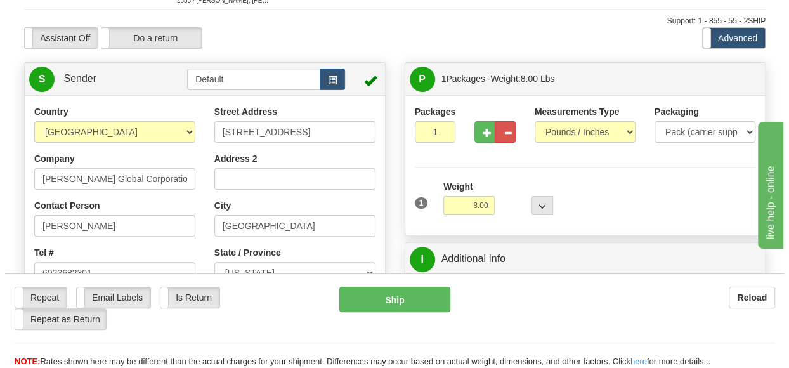
scroll to position [0, 0]
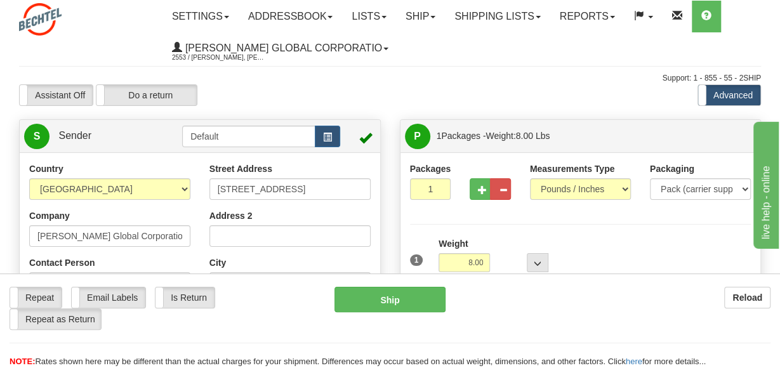
click at [721, 93] on label "Advanced" at bounding box center [729, 95] width 62 height 20
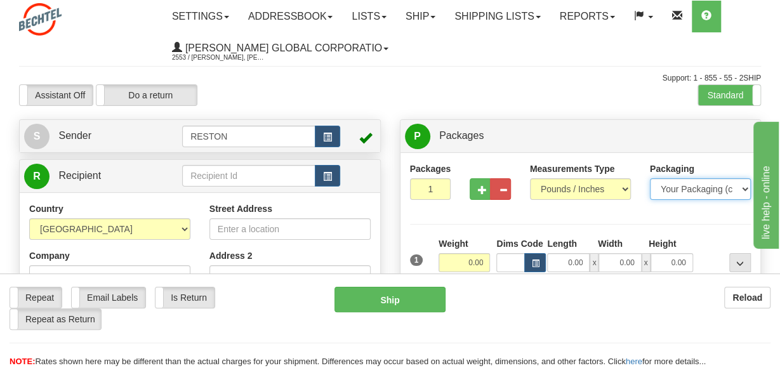
click at [741, 187] on select "Your Packaging (customer supplied) Envelope (carrier supplied) Pack (carrier su…" at bounding box center [699, 189] width 101 height 22
select select "4"
click at [649, 178] on select "Your Packaging (customer supplied) Envelope (carrier supplied) Pack (carrier su…" at bounding box center [699, 189] width 101 height 22
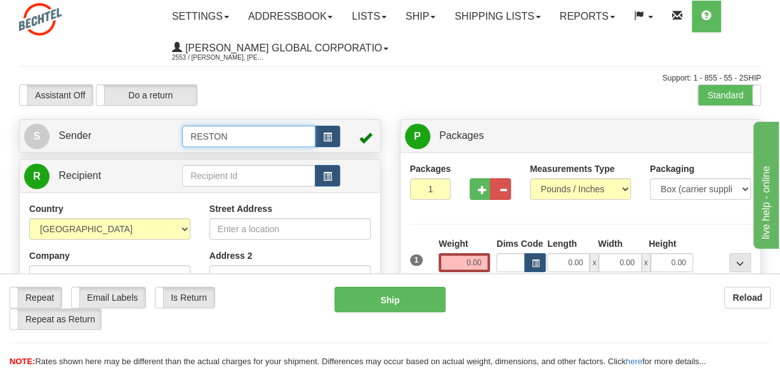
drag, startPoint x: 247, startPoint y: 135, endPoint x: -8, endPoint y: 97, distance: 257.8
click at [0, 97] on html "Training Course Close Toggle navigation Settings Shipping Preferences New Sende…" at bounding box center [390, 184] width 780 height 368
click at [323, 133] on span "button" at bounding box center [327, 137] width 9 height 8
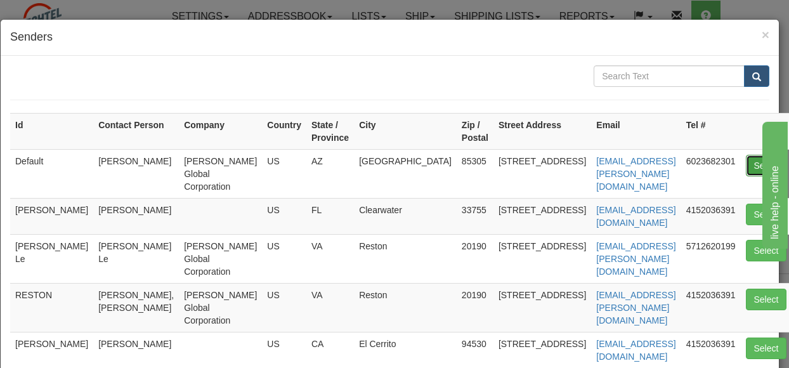
click at [746, 160] on button "Select" at bounding box center [766, 166] width 41 height 22
type input "Default"
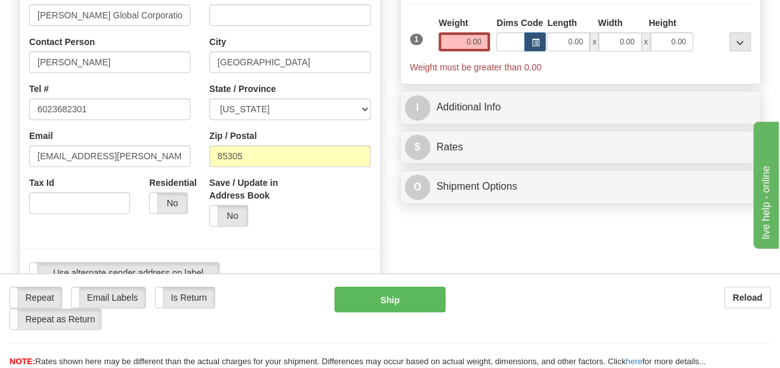
scroll to position [214, 0]
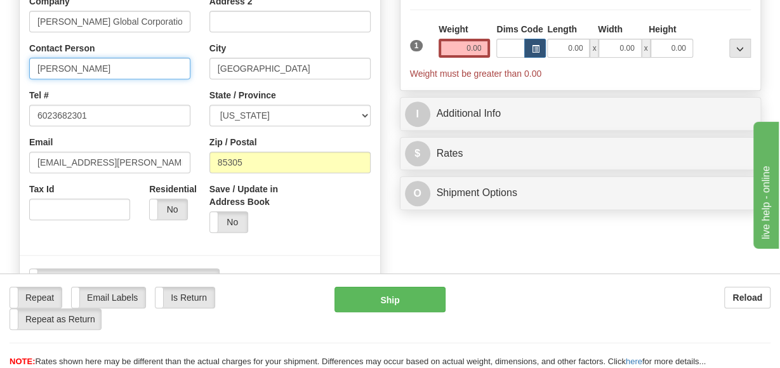
click at [91, 71] on input "[PERSON_NAME]" at bounding box center [109, 69] width 161 height 22
type input "Leeanne LANG"
drag, startPoint x: 312, startPoint y: 231, endPoint x: 309, endPoint y: 221, distance: 10.6
click at [312, 229] on div "Save / Update in Address Book Yes No" at bounding box center [290, 213] width 180 height 60
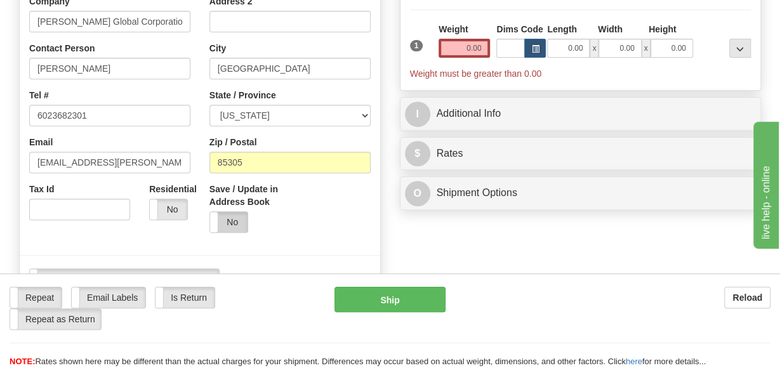
click at [232, 223] on label "No" at bounding box center [228, 222] width 37 height 20
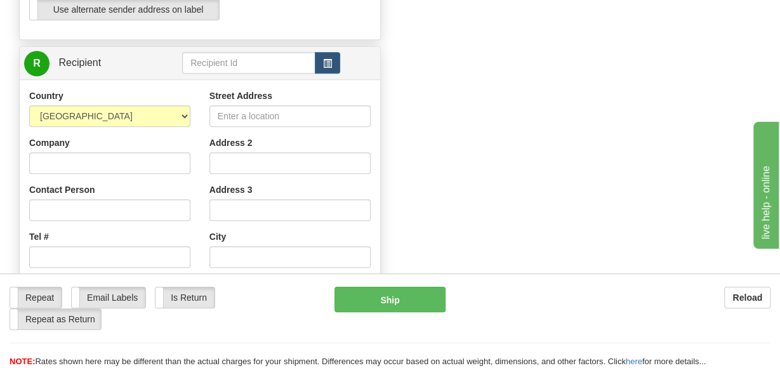
scroll to position [474, 0]
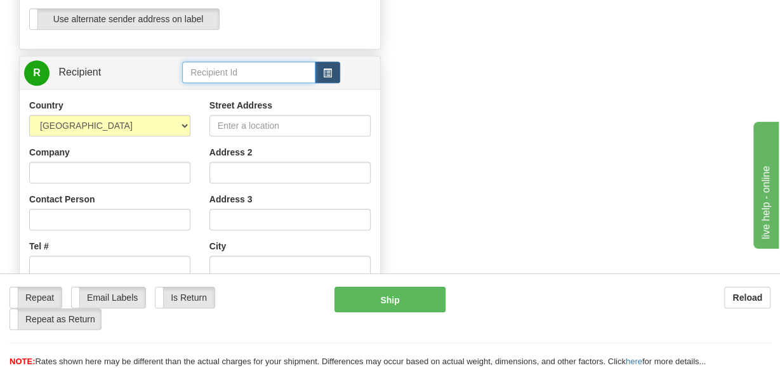
click at [234, 73] on input "text" at bounding box center [248, 73] width 133 height 22
click at [231, 91] on div "[PERSON_NAME]" at bounding box center [246, 92] width 121 height 14
type input "[PERSON_NAME]"
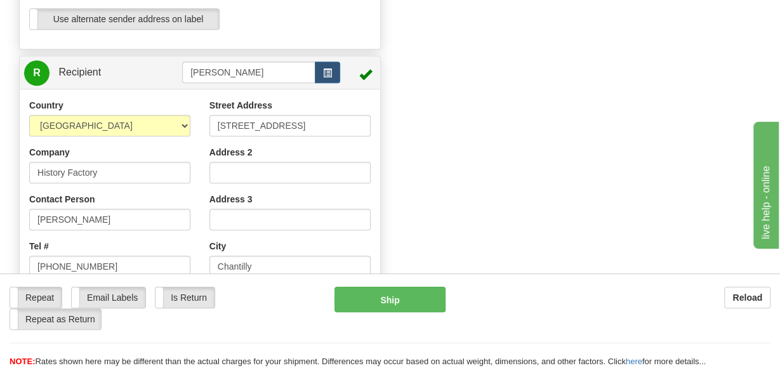
scroll to position [77, 0]
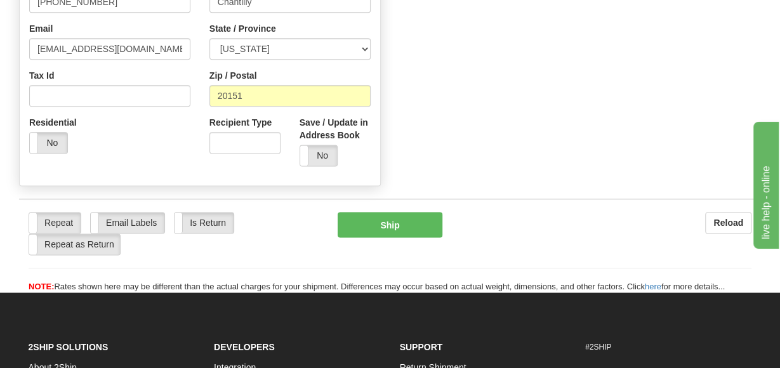
drag, startPoint x: 784, startPoint y: 64, endPoint x: 19, endPoint y: 5, distance: 767.2
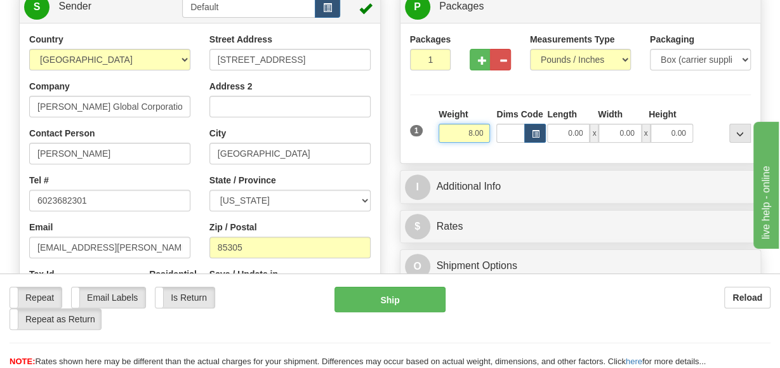
scroll to position [174, 0]
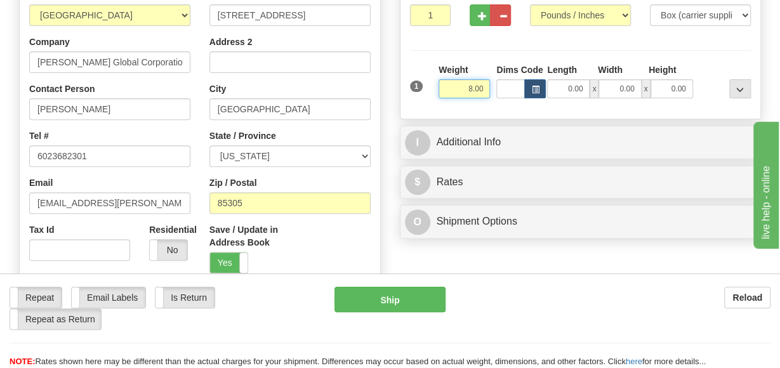
type input "8.00"
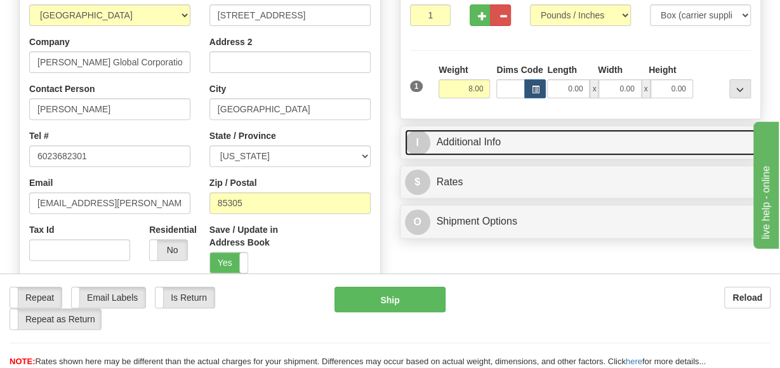
click at [451, 138] on link "I Additional Info" at bounding box center [580, 142] width 351 height 26
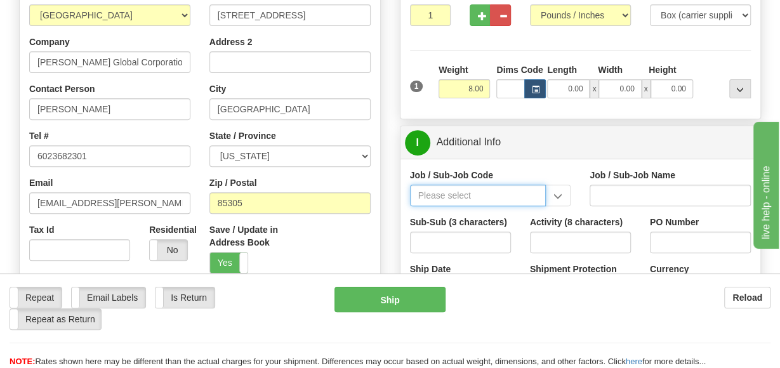
click at [476, 192] on input "Job / Sub-Job Code" at bounding box center [478, 196] width 136 height 22
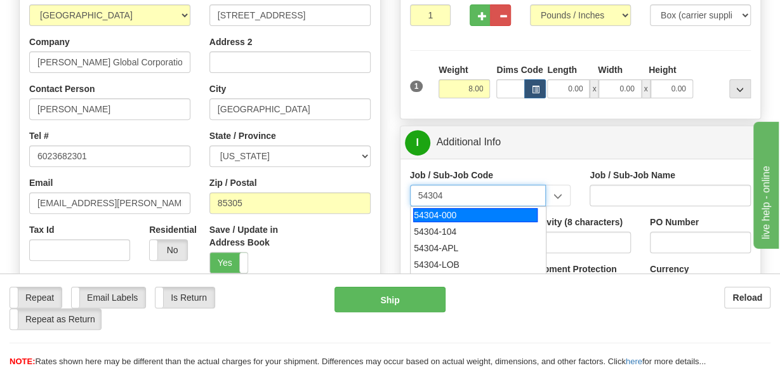
click at [434, 212] on div "54304-000" at bounding box center [475, 215] width 124 height 14
type input "54304-000"
type input "CORPORATE CITIZENSHIP - PUBLIC AFFAIRS & CONTRIBUT"
type input "54304-000"
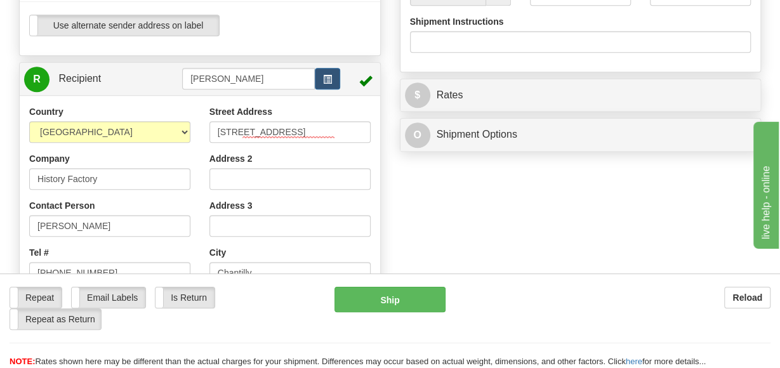
scroll to position [488, 0]
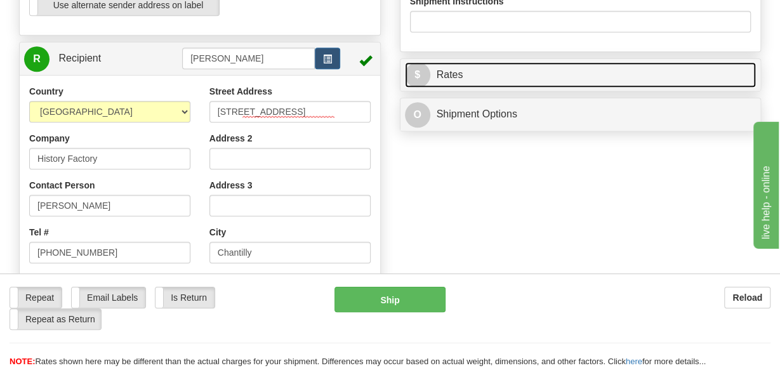
click at [648, 72] on link "$ Rates" at bounding box center [580, 75] width 351 height 26
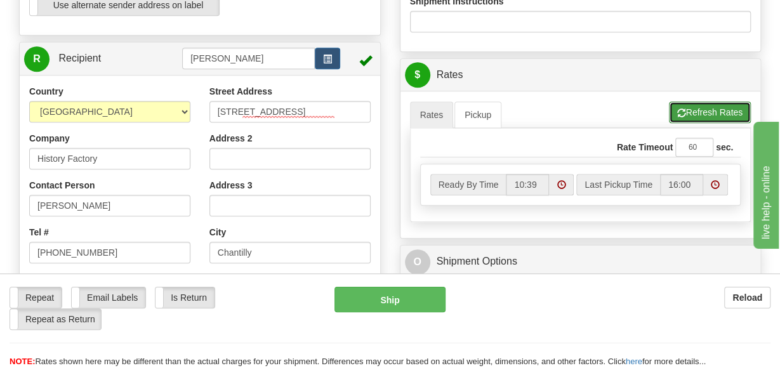
click at [726, 114] on button "Refresh Rates" at bounding box center [710, 112] width 82 height 22
click at [713, 105] on button "Refresh Rates" at bounding box center [710, 112] width 82 height 22
click at [714, 106] on button "Refresh Rates" at bounding box center [710, 112] width 82 height 22
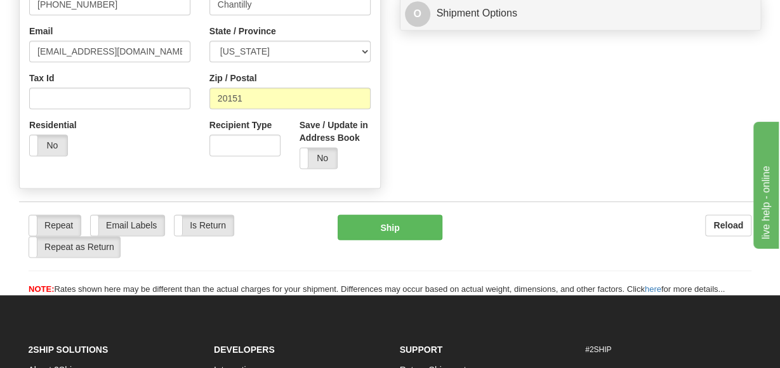
scroll to position [762, 0]
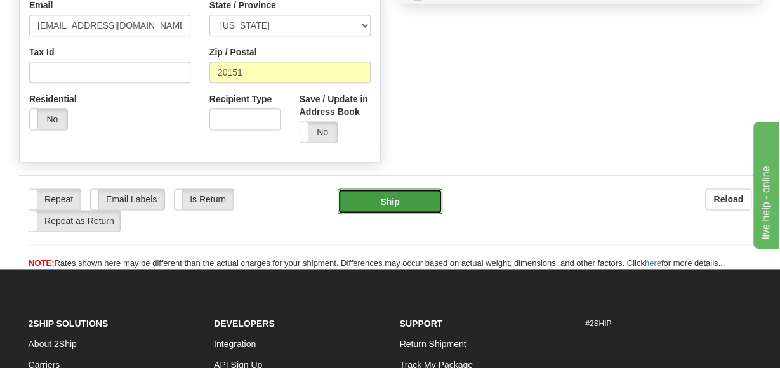
click at [395, 204] on button "Ship" at bounding box center [389, 200] width 105 height 25
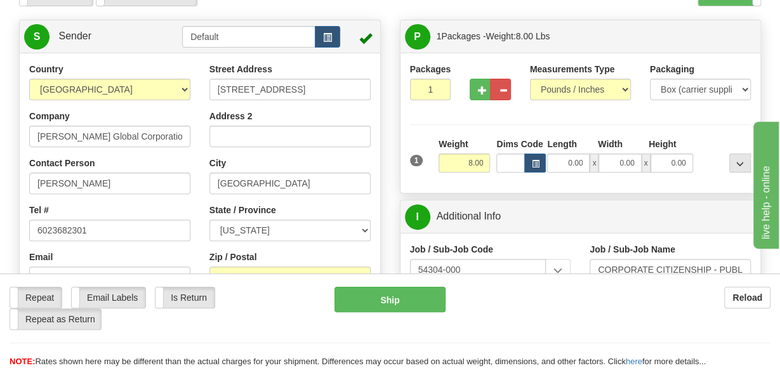
scroll to position [93, 0]
